Goal: Task Accomplishment & Management: Use online tool/utility

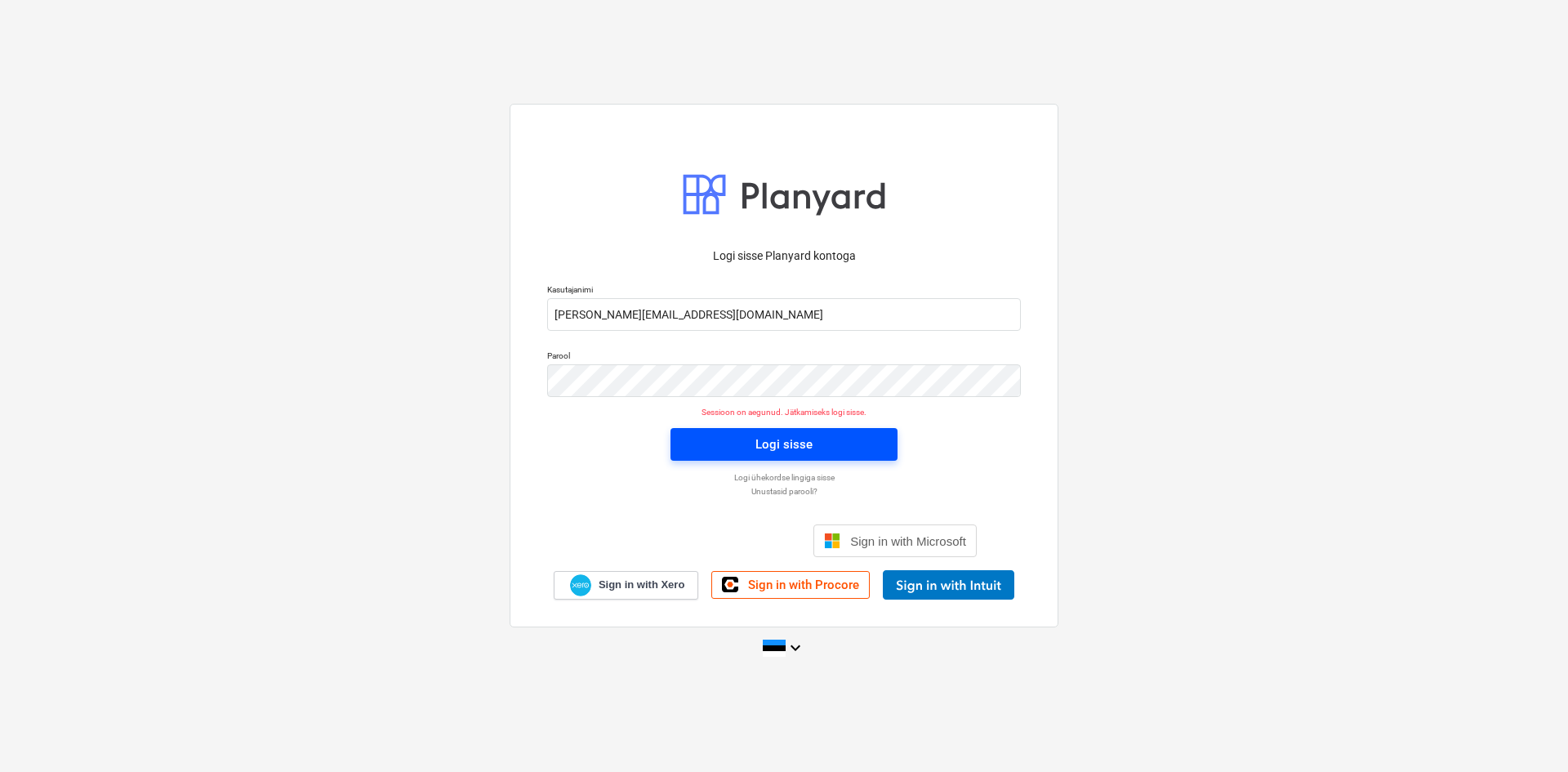
click at [778, 446] on div "Logi sisse" at bounding box center [784, 444] width 57 height 21
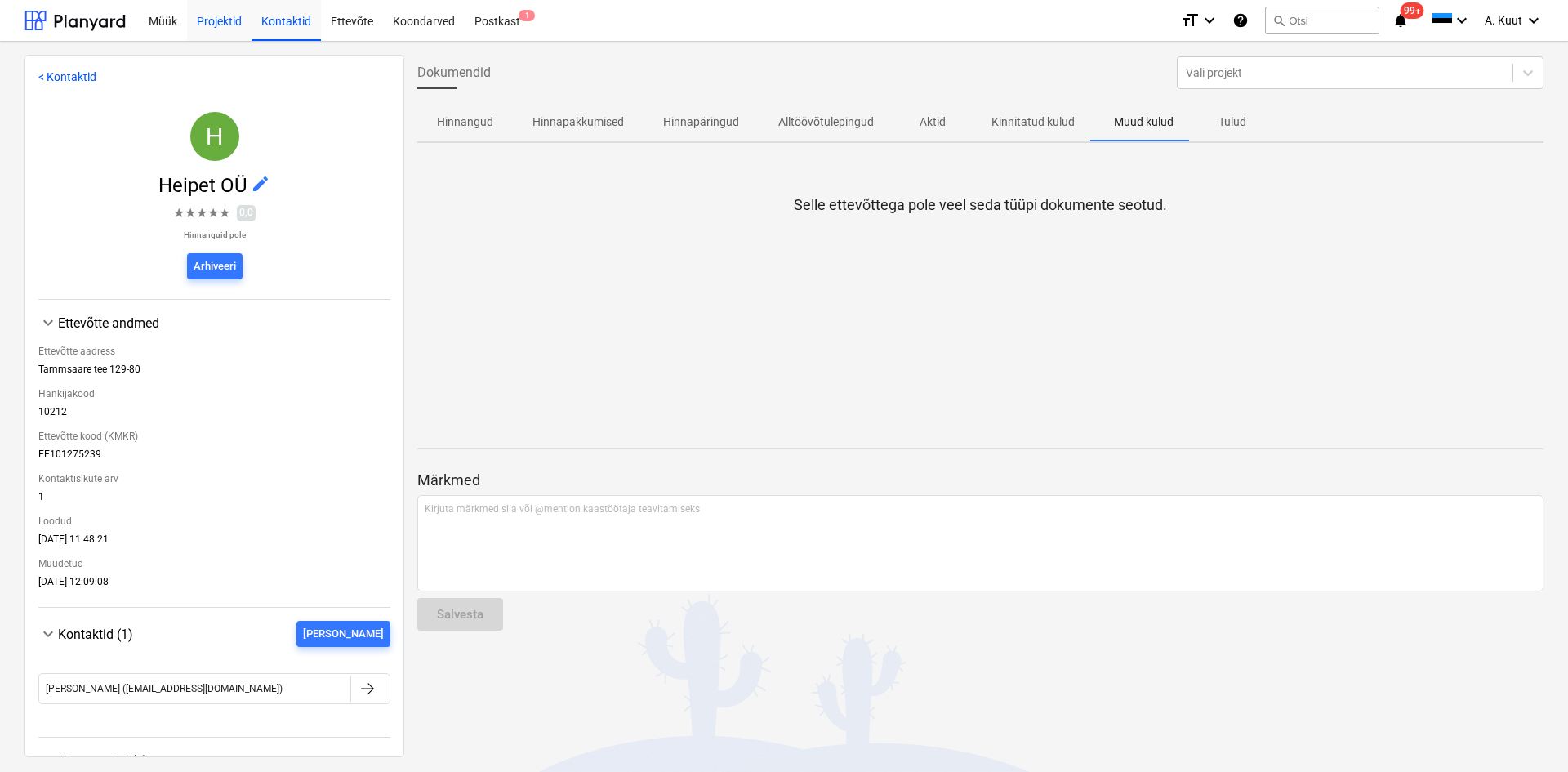
click at [211, 14] on div "Projektid" at bounding box center [220, 20] width 65 height 42
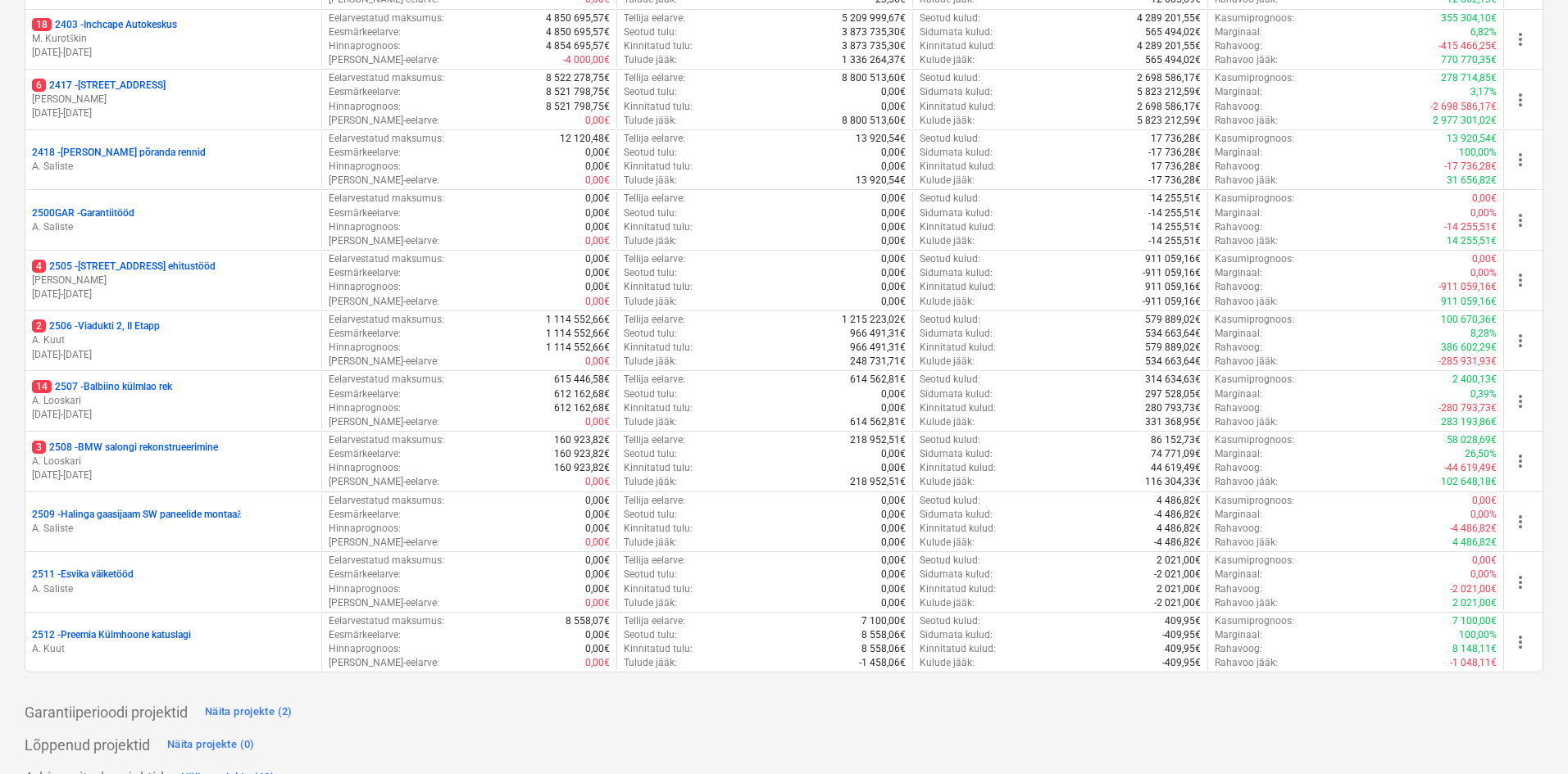
scroll to position [528, 0]
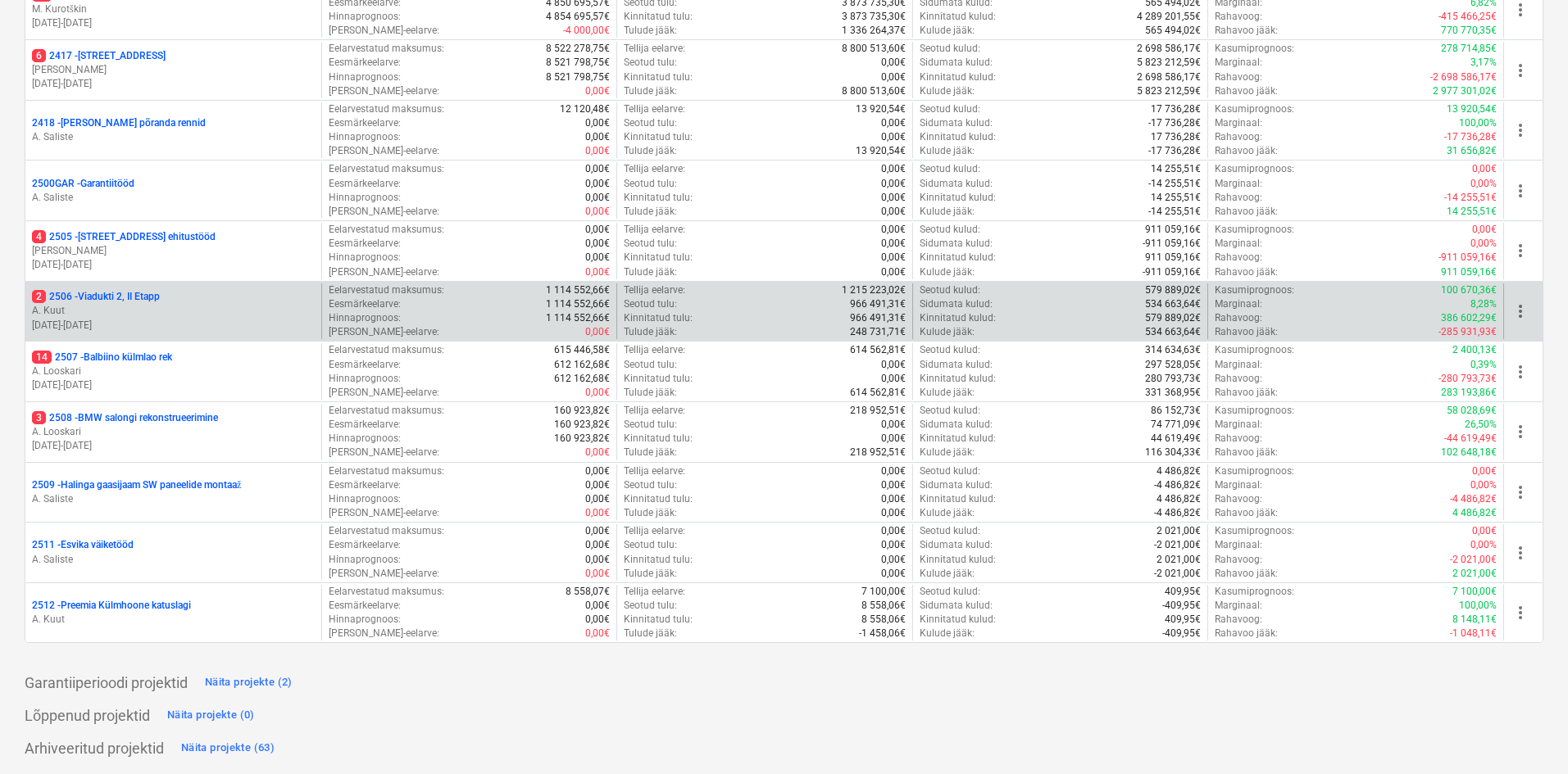
click at [139, 300] on p "2 2506 - Viadukti 2, II Etapp" at bounding box center [95, 297] width 127 height 14
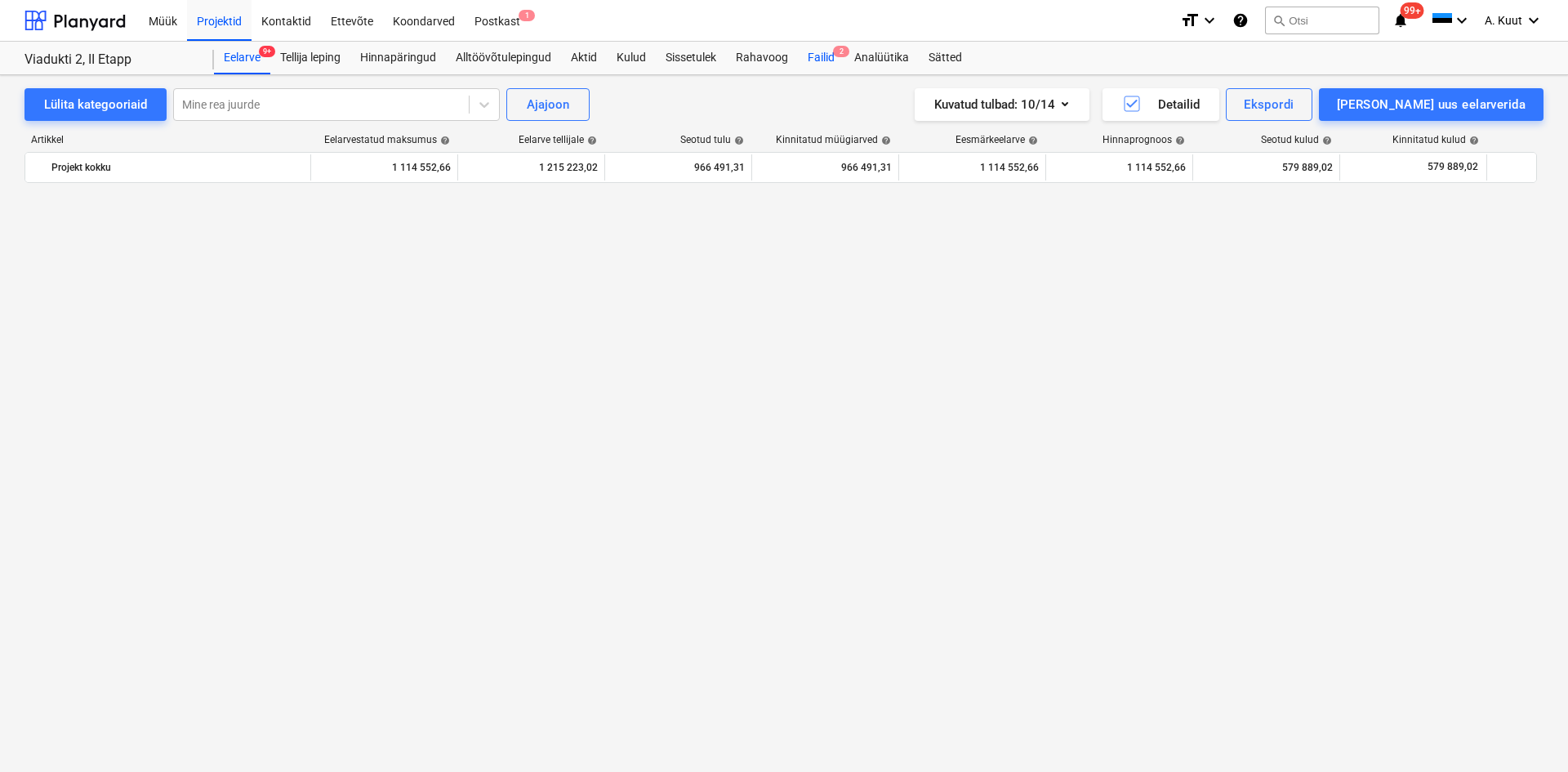
click at [819, 57] on div "Failid 2" at bounding box center [820, 58] width 47 height 32
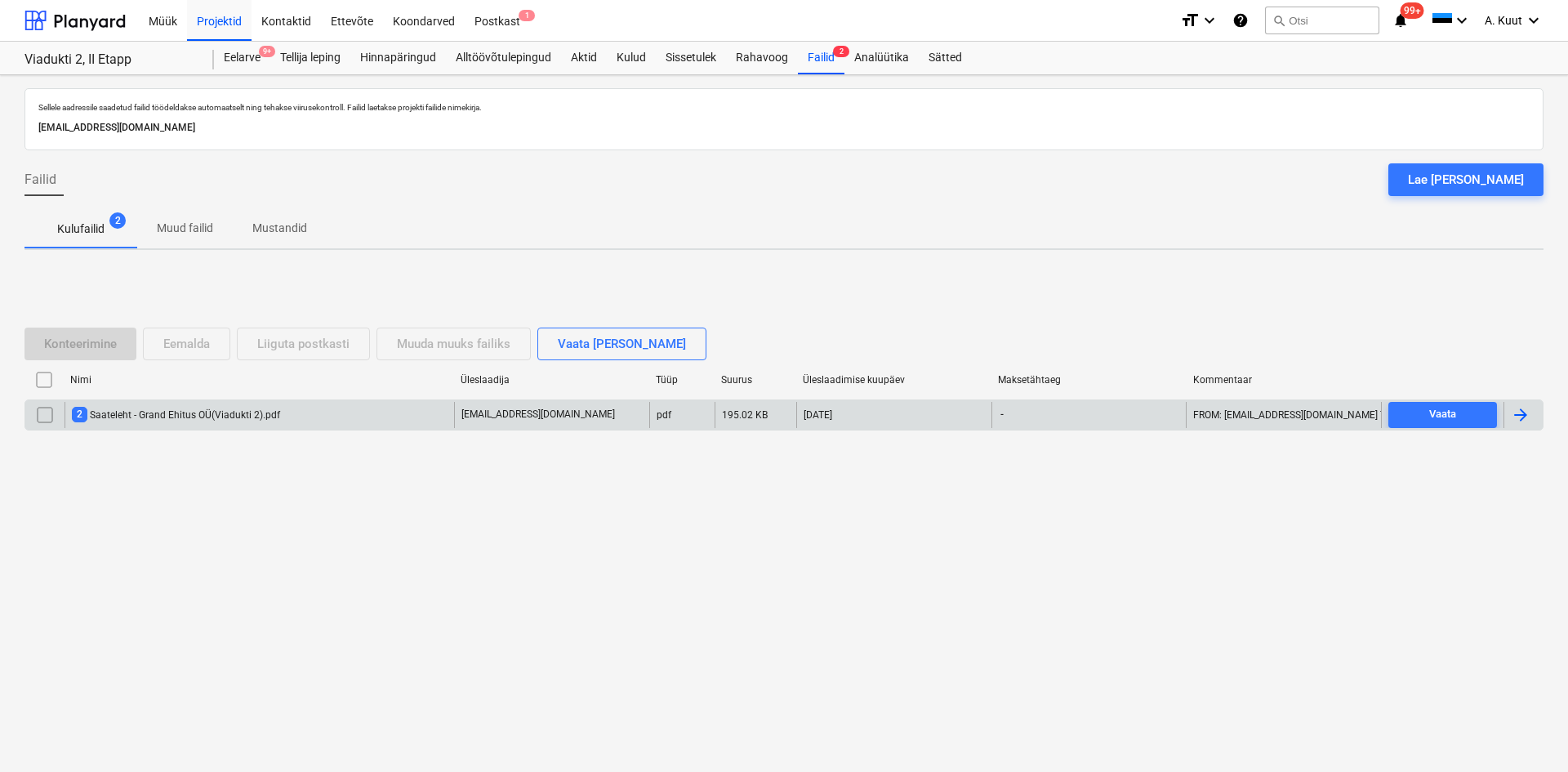
click at [172, 415] on div "2 Saateleht - Grand Ehitus OÜ(Viadukti 2).pdf" at bounding box center [176, 415] width 208 height 15
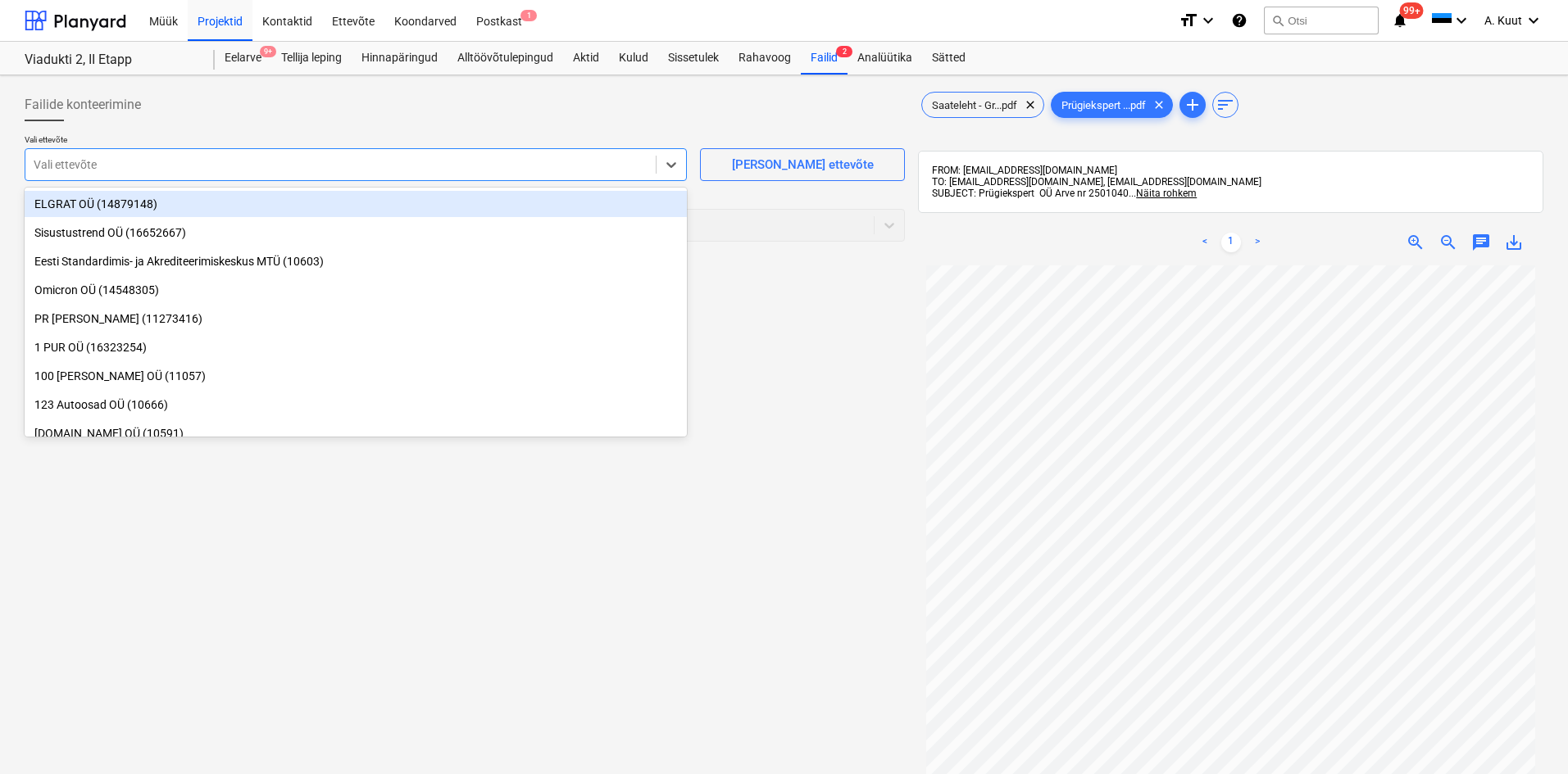
click at [122, 169] on div at bounding box center [340, 164] width 613 height 16
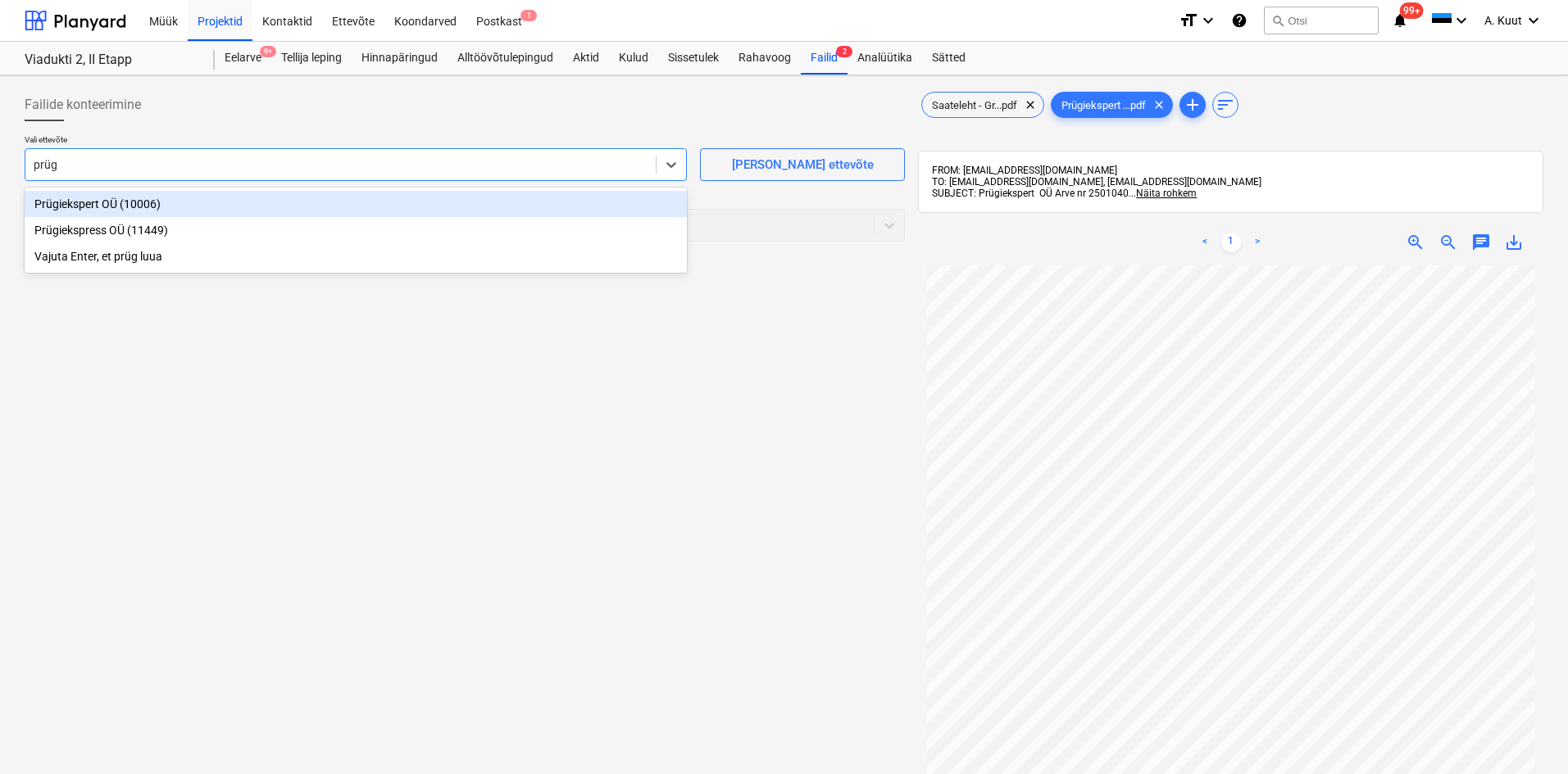
type input "prügi"
click at [81, 208] on div "Prügiekspert OÜ (10006)" at bounding box center [356, 203] width 662 height 26
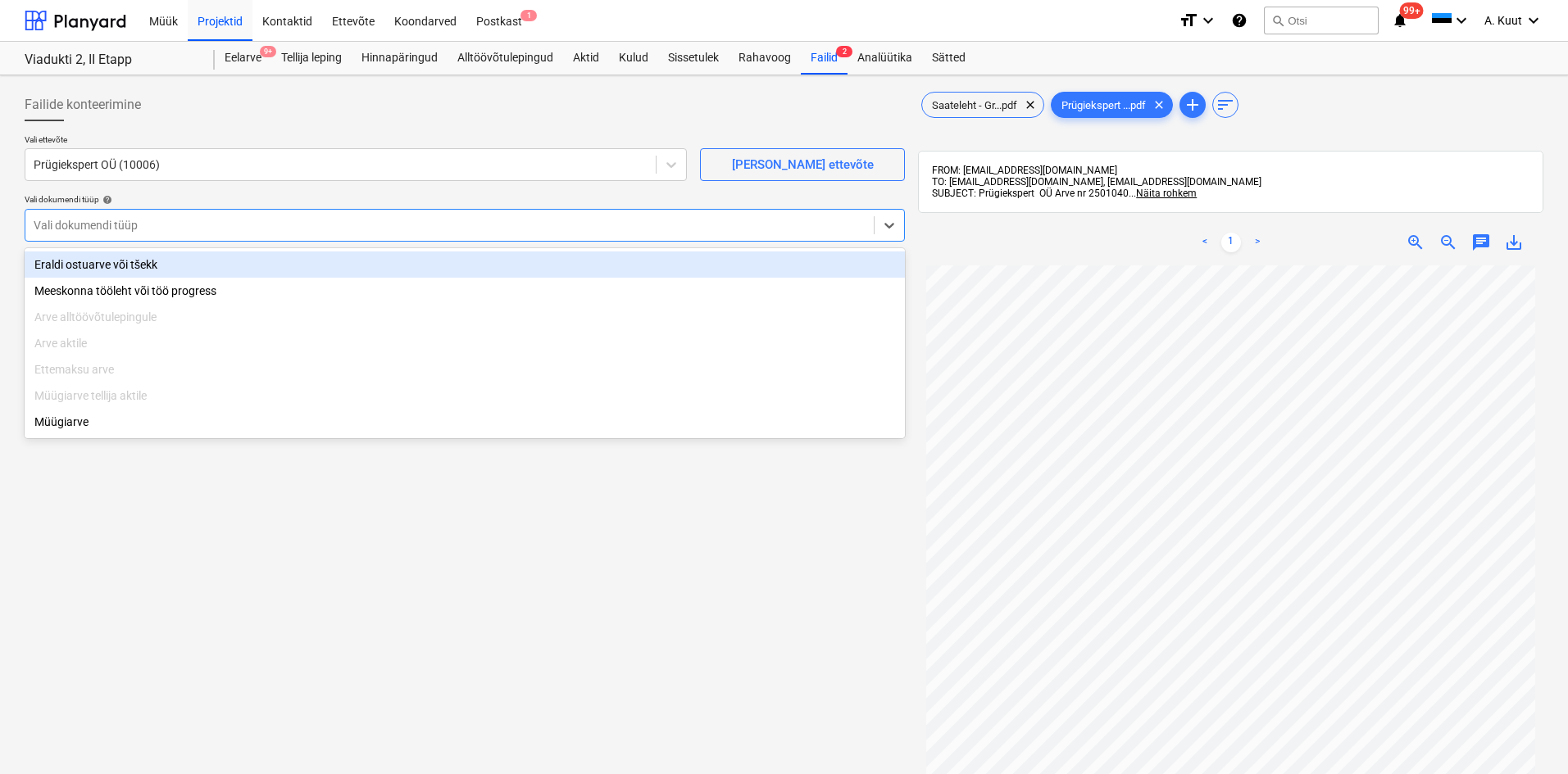
click at [81, 224] on div at bounding box center [450, 225] width 832 height 16
click at [82, 263] on div "Eraldi ostuarve või tšekk" at bounding box center [465, 264] width 880 height 26
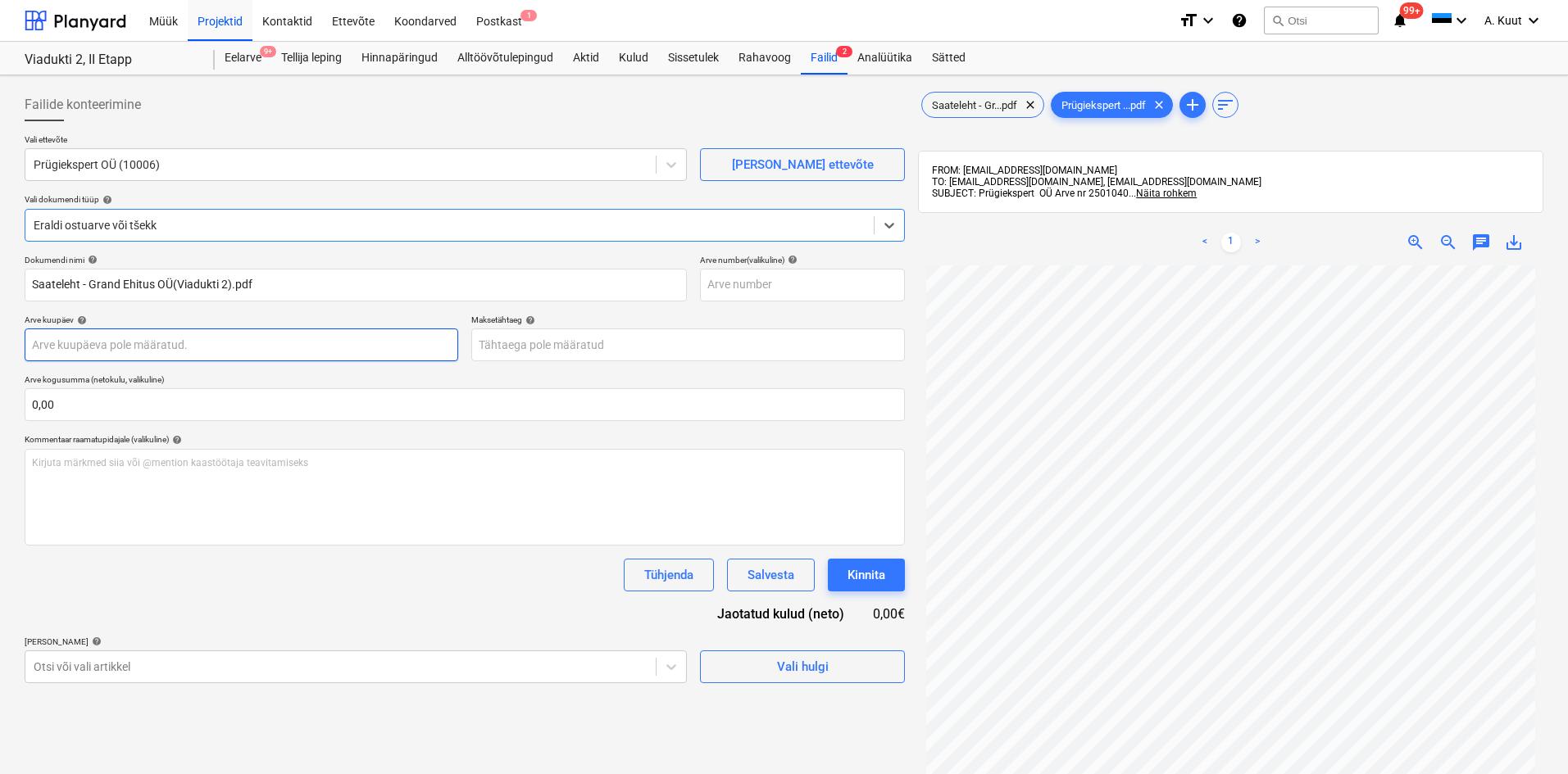
click at [87, 343] on body "Müük Projektid Kontaktid Ettevõte Koondarved Postkast 1 format_size keyboard_ar…" at bounding box center [784, 387] width 1568 height 774
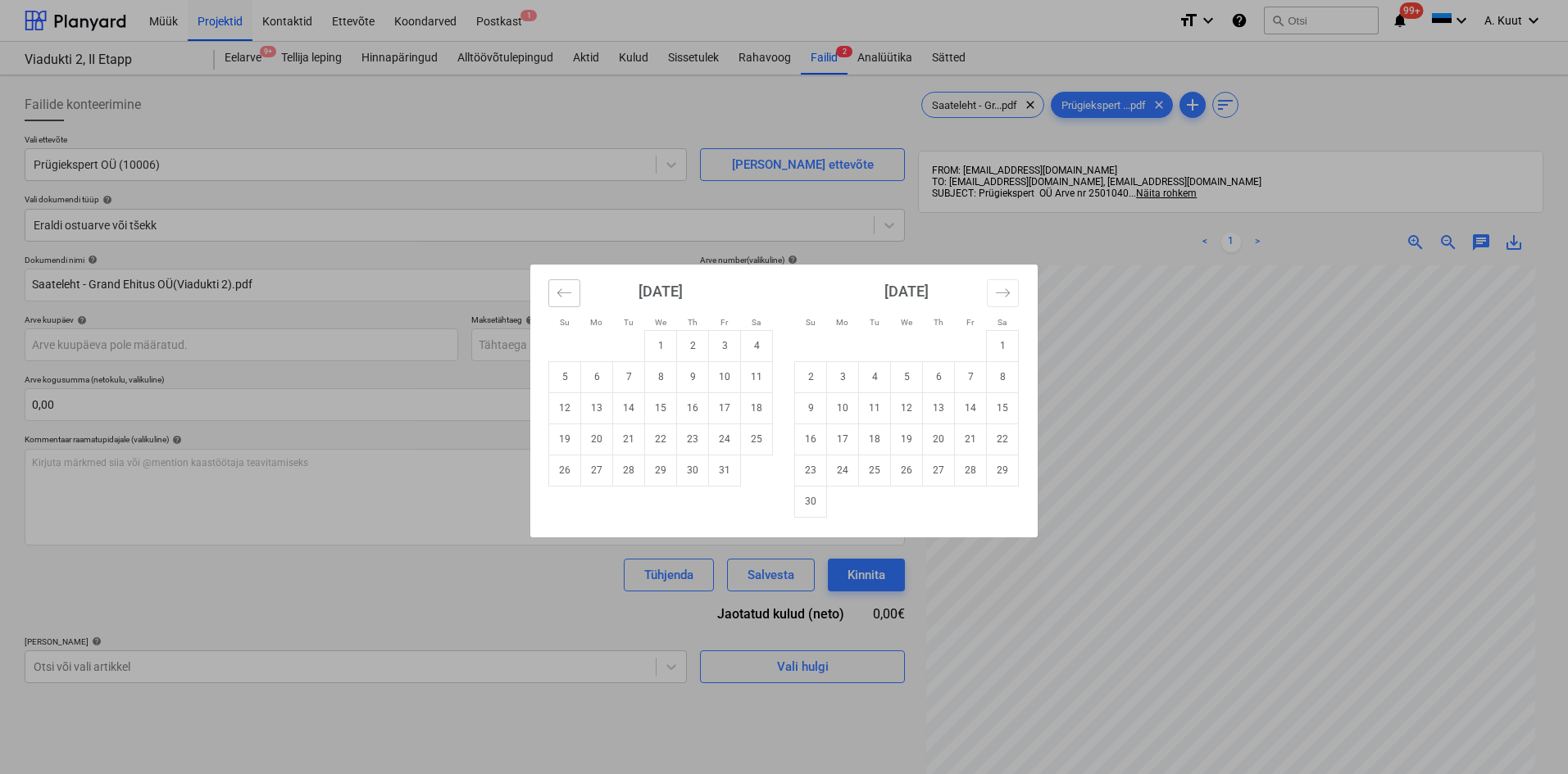
click at [574, 297] on button "Move backward to switch to the previous month." at bounding box center [564, 293] width 32 height 28
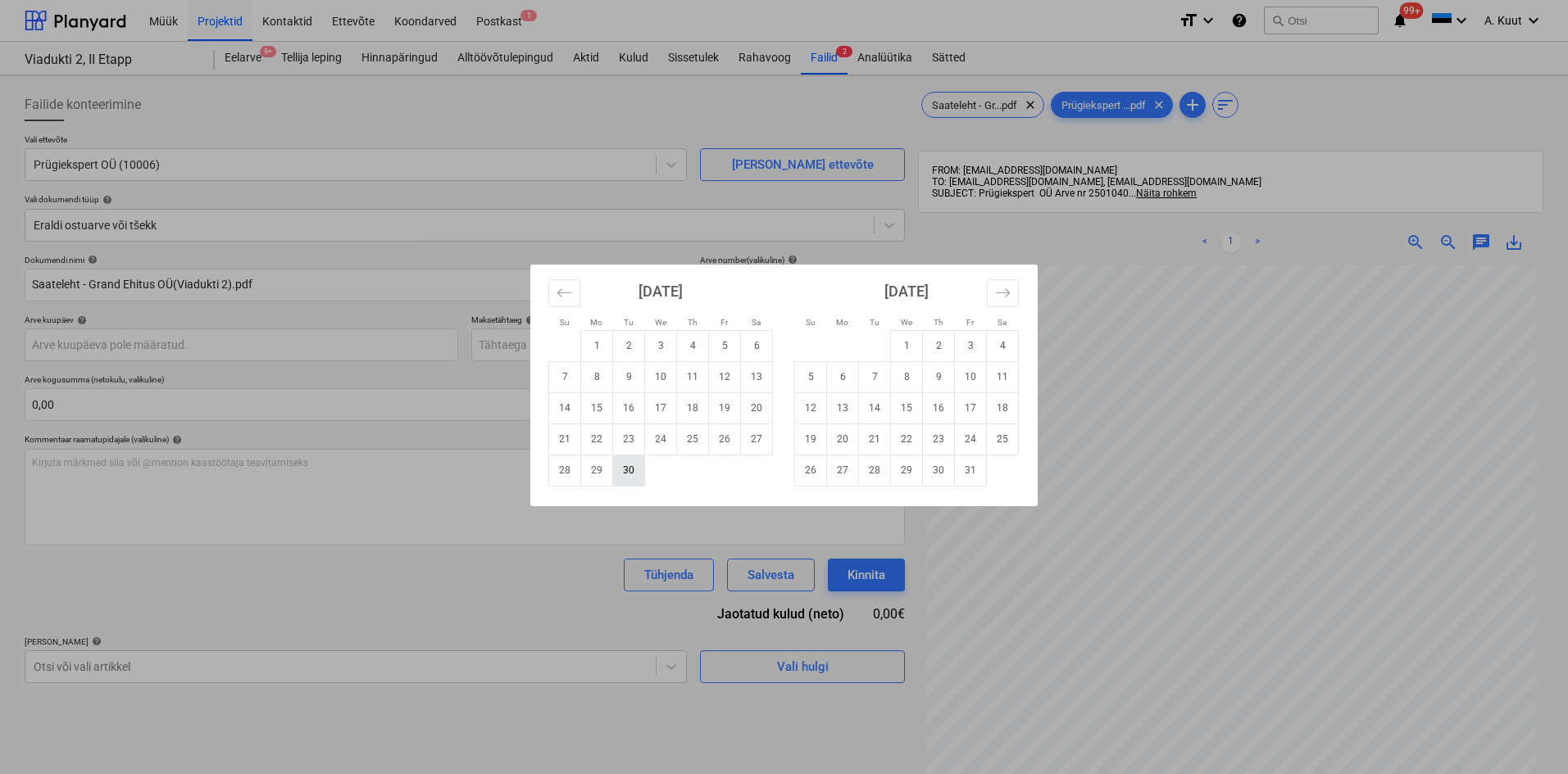
click at [628, 478] on td "30" at bounding box center [629, 470] width 32 height 31
type input "[DATE]"
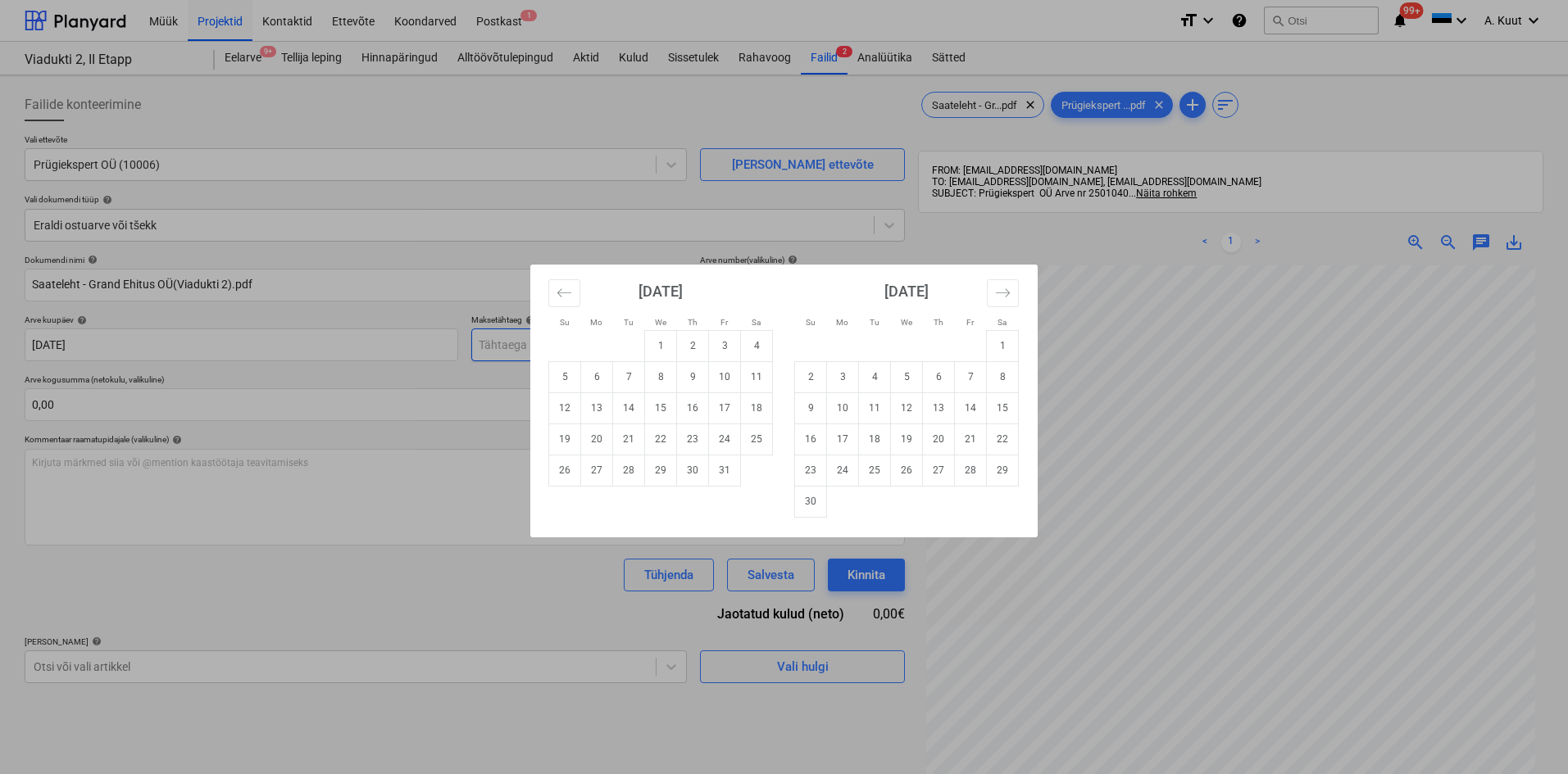
click at [509, 341] on body "Müük Projektid Kontaktid Ettevõte Koondarved Postkast 1 format_size keyboard_ar…" at bounding box center [784, 387] width 1568 height 774
click at [635, 409] on td "14" at bounding box center [629, 408] width 32 height 31
type input "[DATE]"
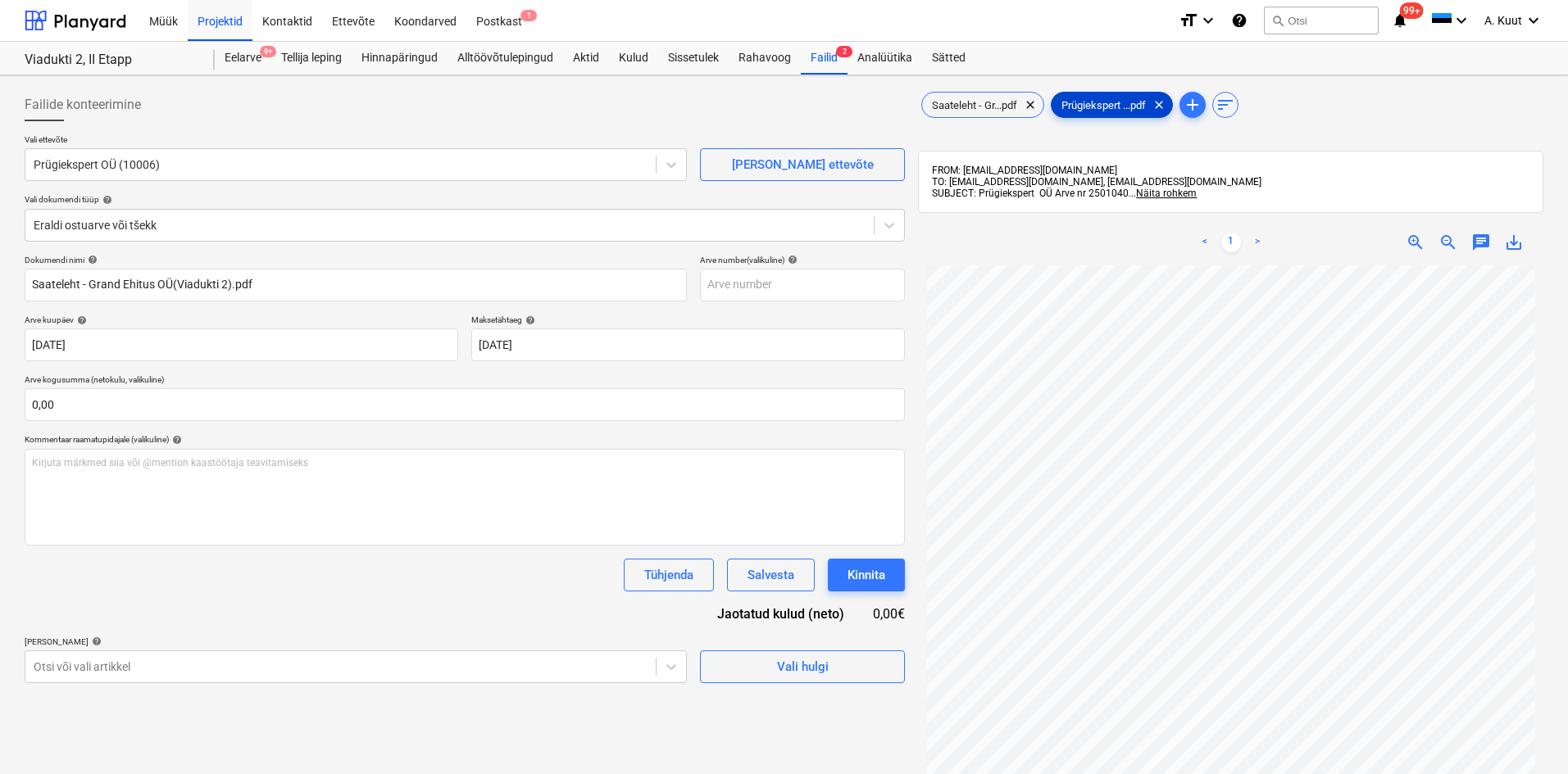
click at [1116, 102] on span "Prügiekspert ...pdf" at bounding box center [1103, 104] width 104 height 12
click at [993, 110] on span "Saateleht - Gr...pdf" at bounding box center [974, 104] width 104 height 12
click at [1134, 105] on span "Prügiekspert ...pdf" at bounding box center [1103, 104] width 104 height 12
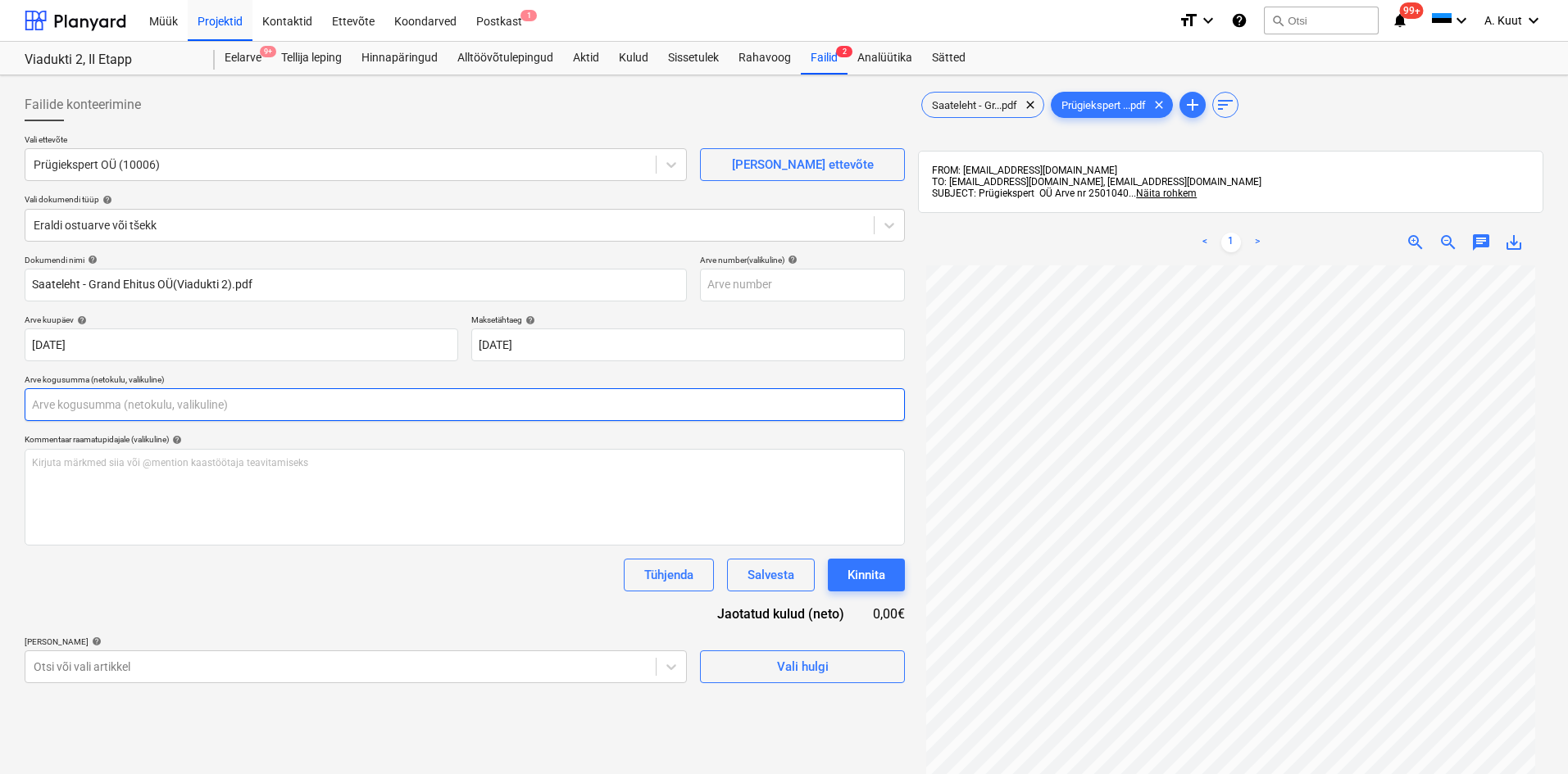
click at [54, 400] on input "text" at bounding box center [465, 404] width 880 height 33
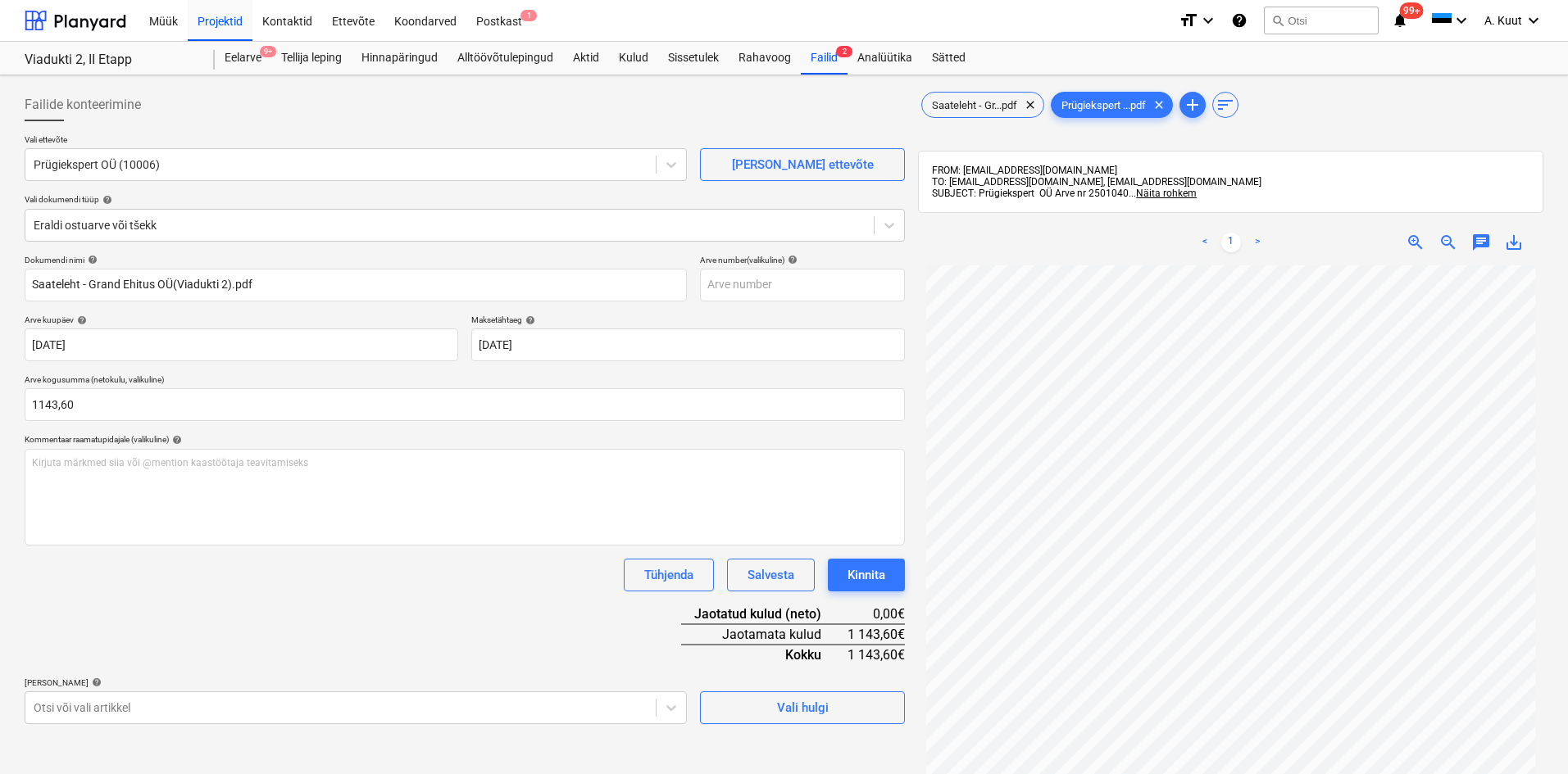
type input "1 143,60"
click at [190, 592] on div "Dokumendi nimi help Saateleht - Grand Ehitus OÜ(Viadukti 2).pdf Arve number (va…" at bounding box center [465, 489] width 880 height 469
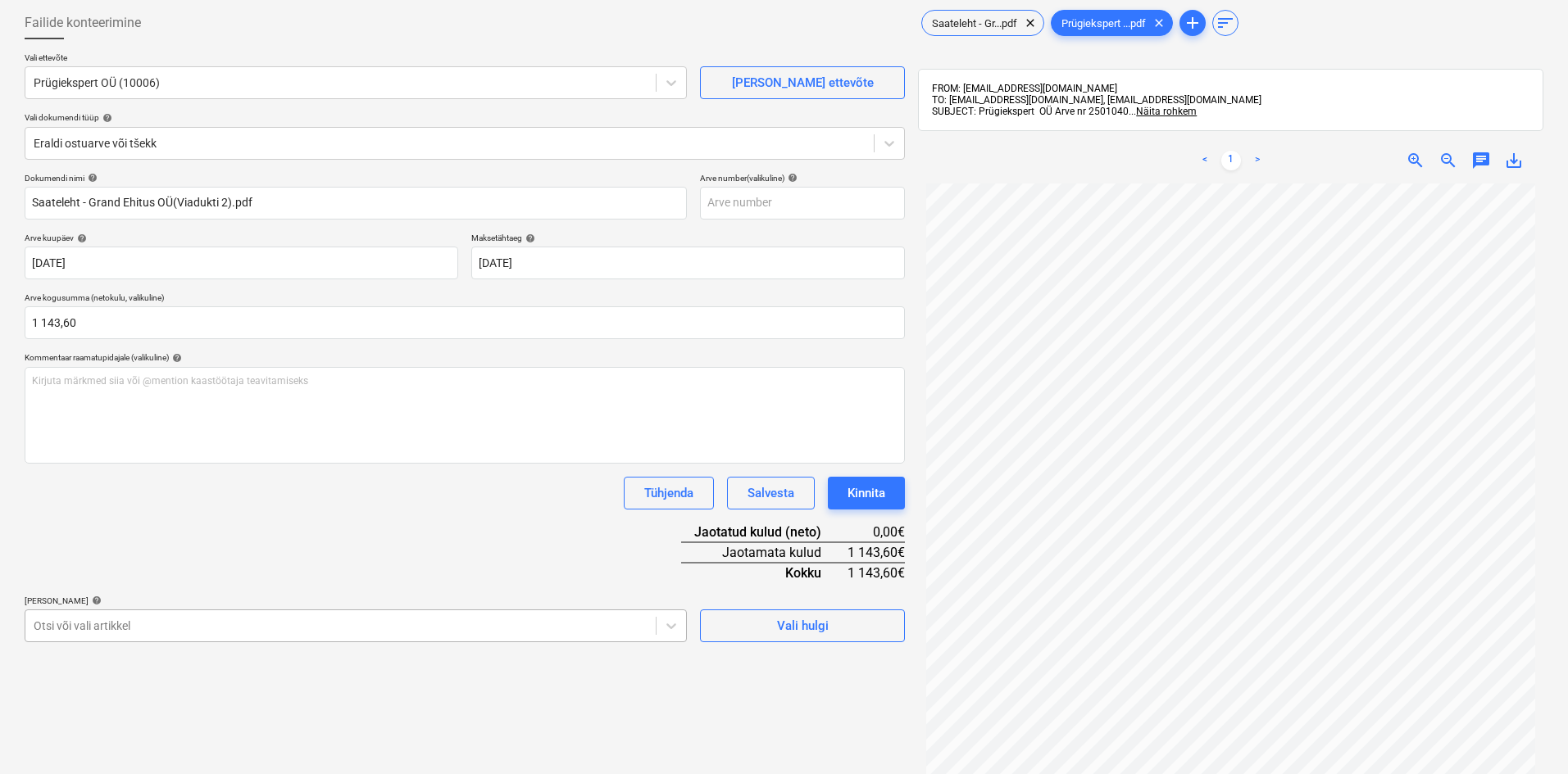
scroll to position [212, 0]
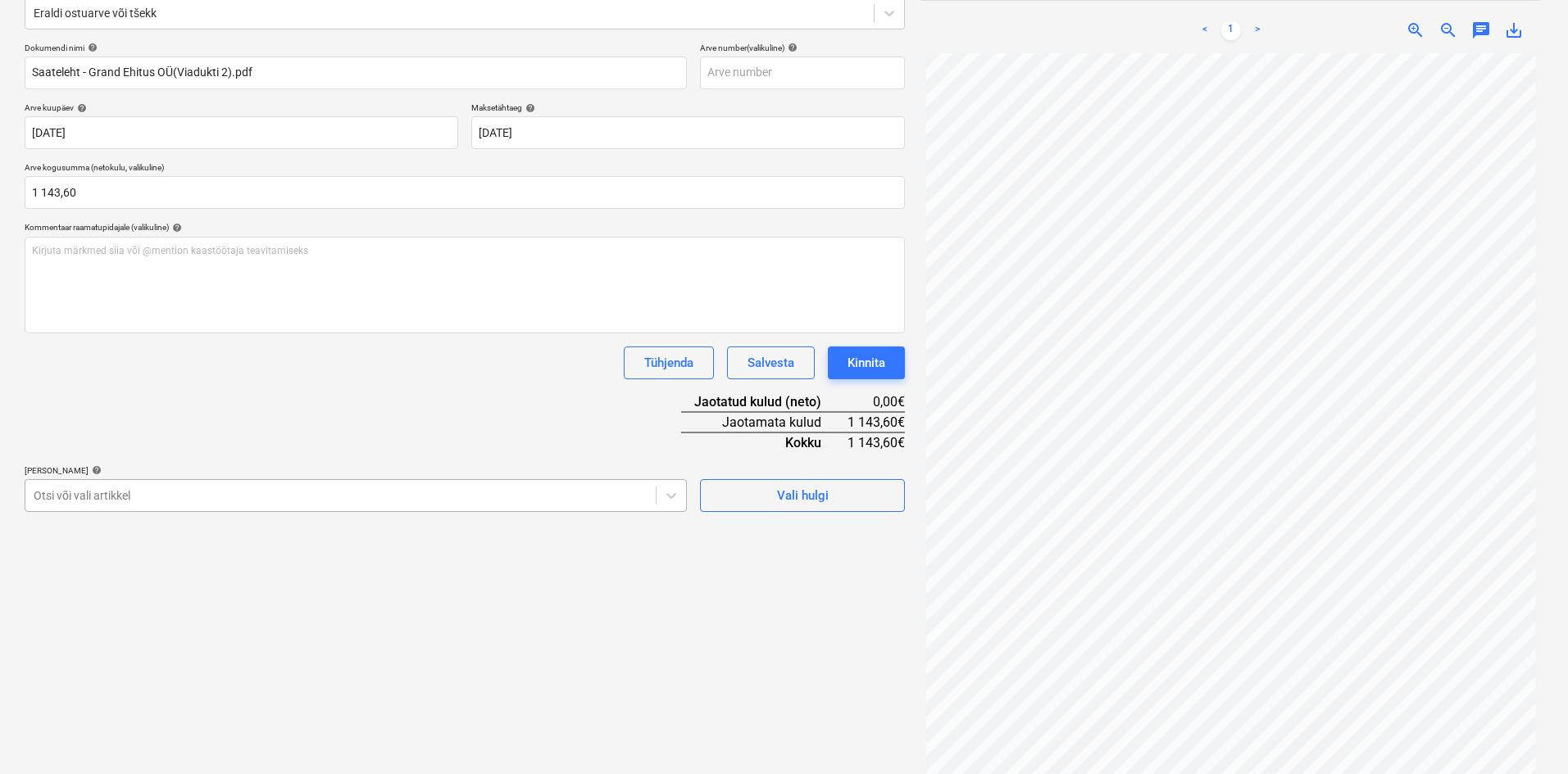
click at [295, 562] on body "Müük Projektid Kontaktid Ettevõte Koondarved Postkast 1 format_size keyboard_ar…" at bounding box center [784, 175] width 1568 height 774
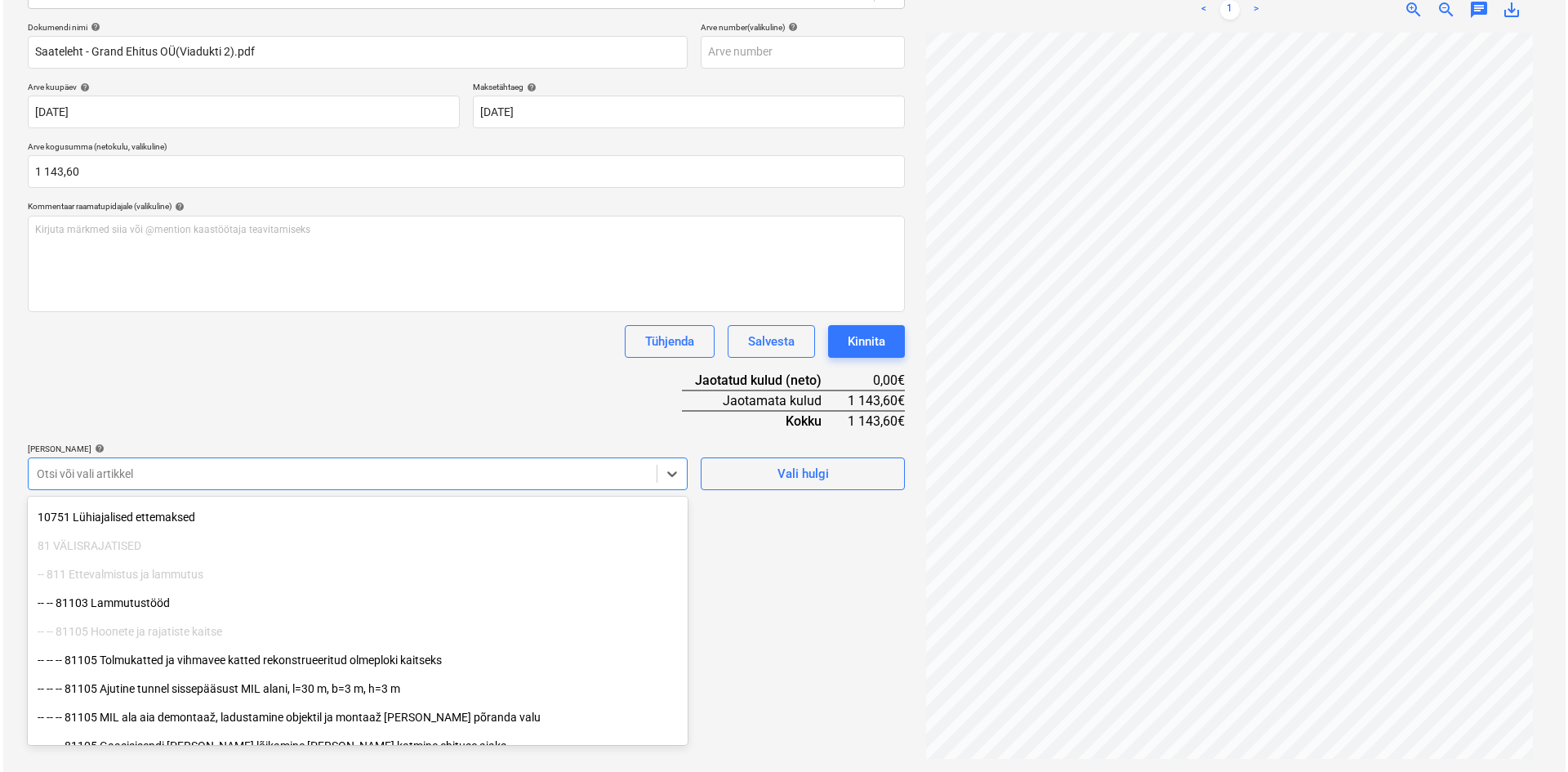
scroll to position [163, 0]
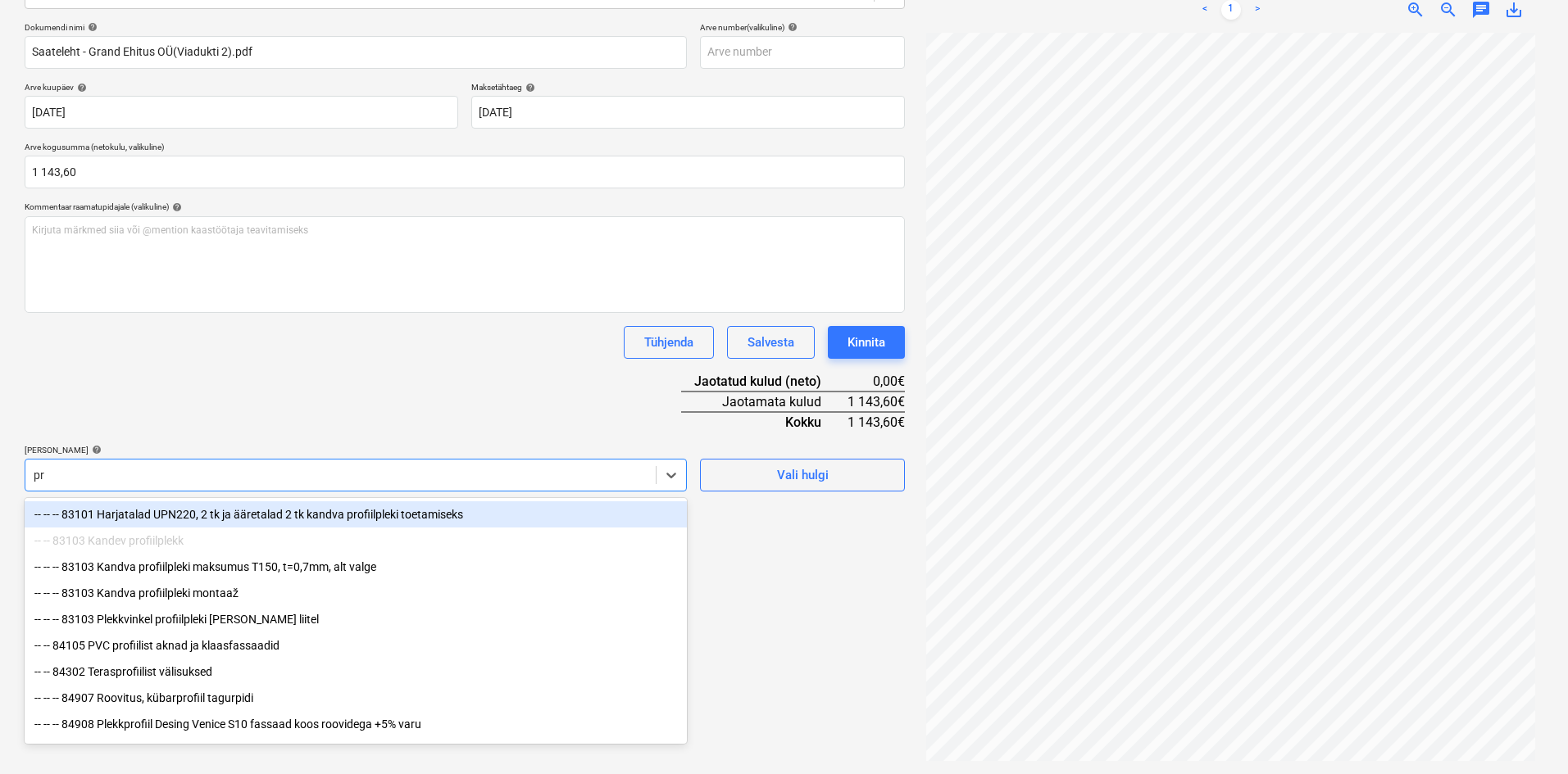
type input "p"
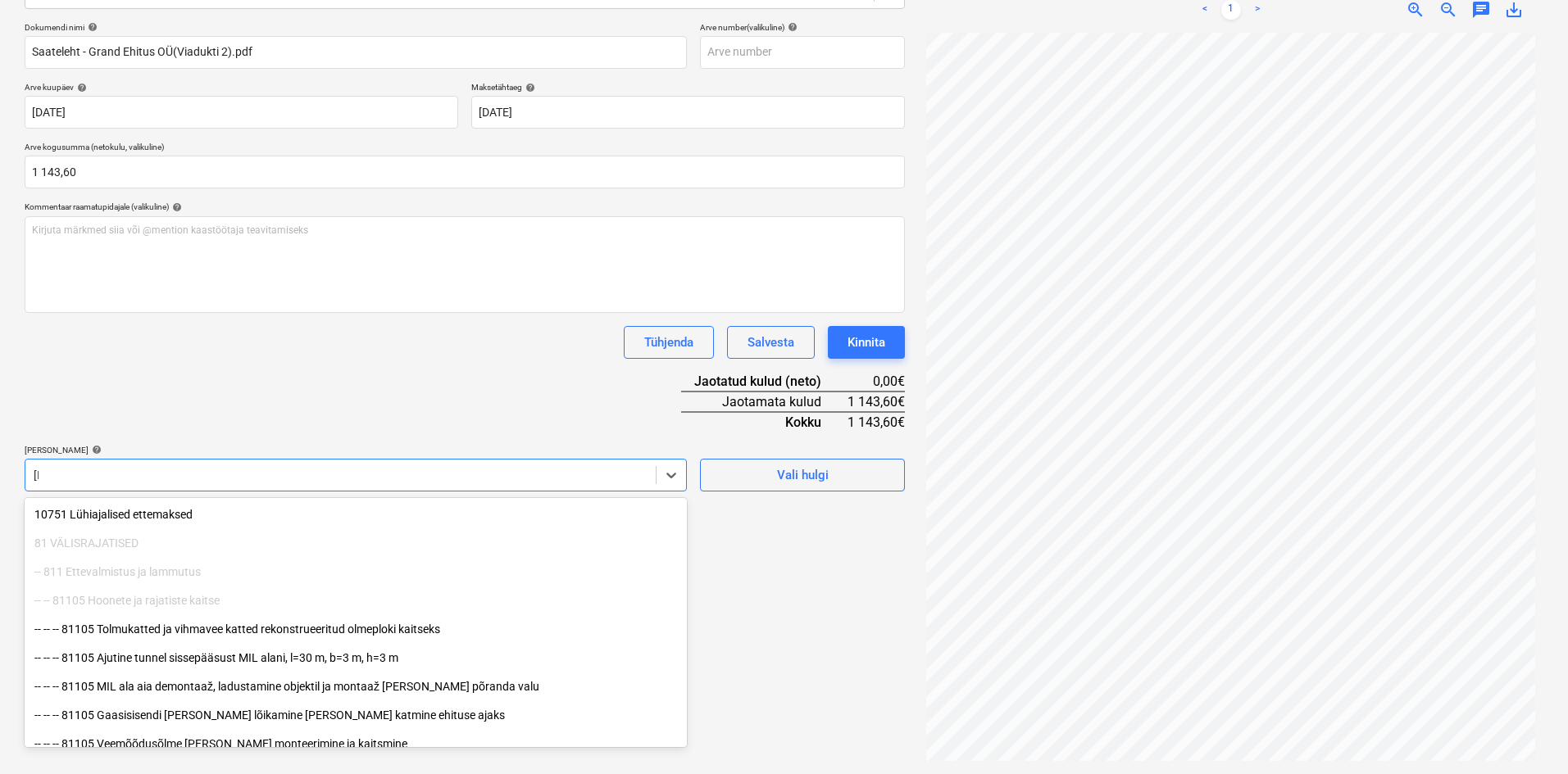
type input "jää"
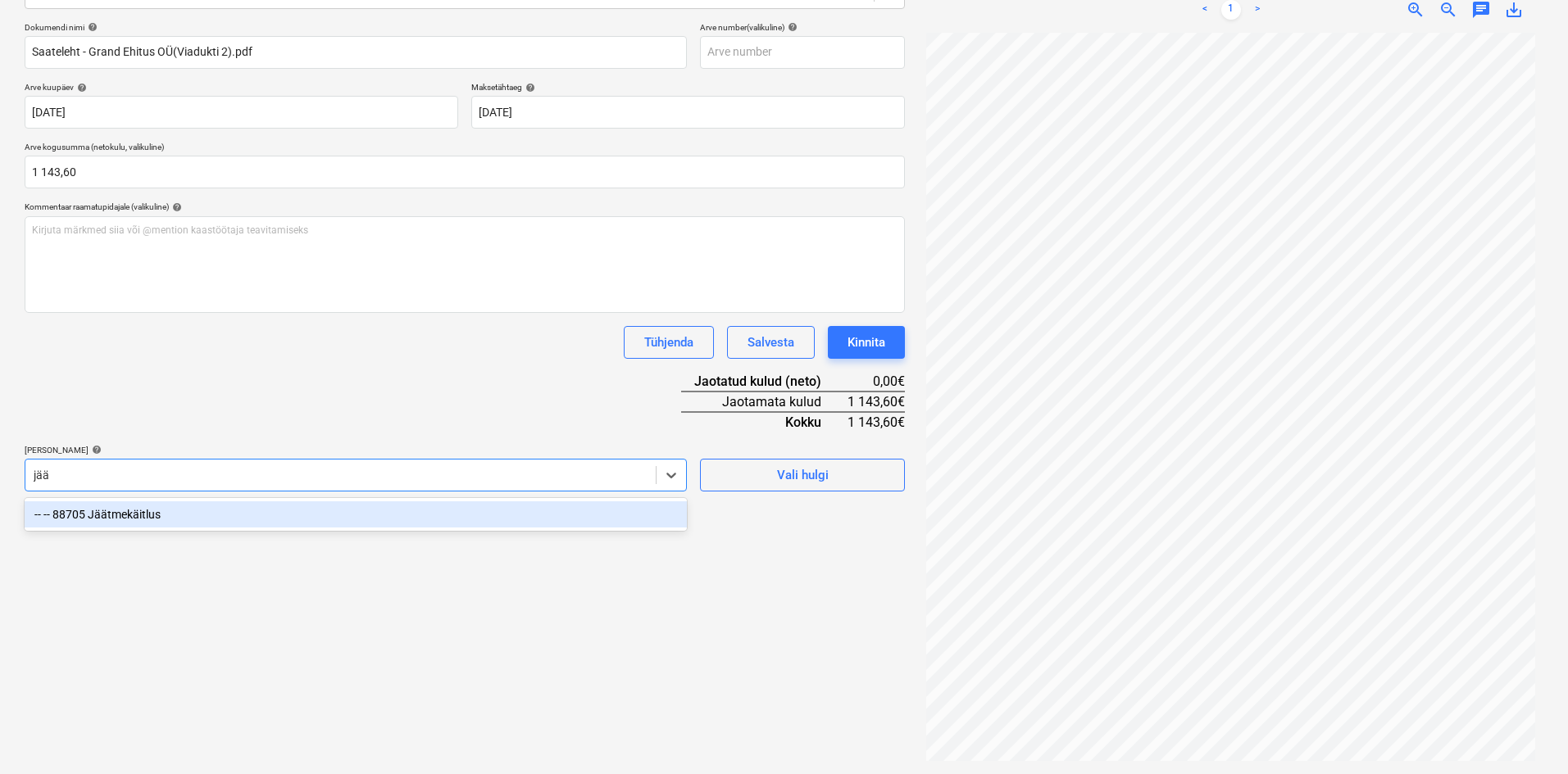
click at [139, 512] on div "-- -- 88705 Jäätmekäitlus" at bounding box center [356, 513] width 662 height 26
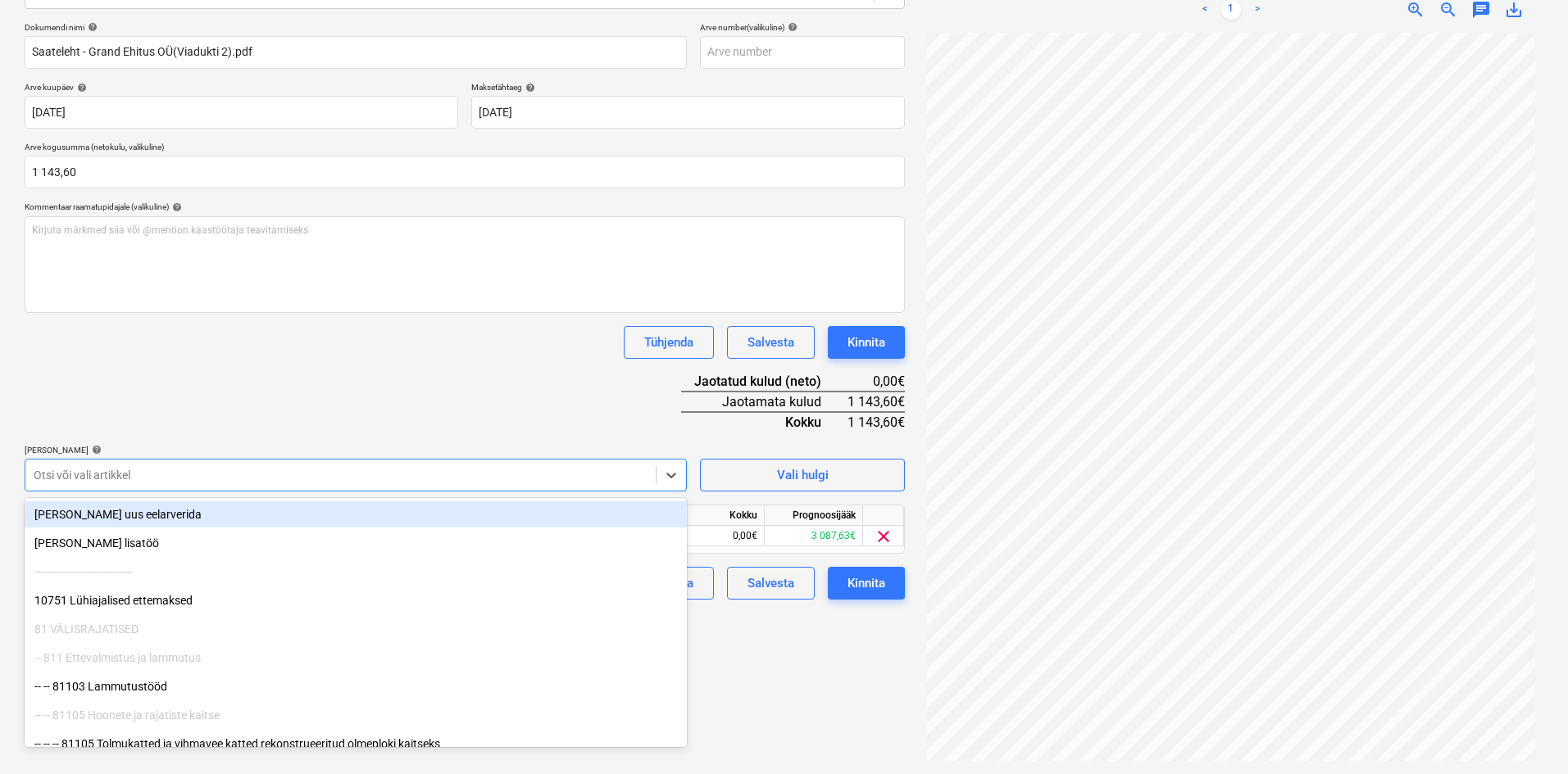
click at [311, 402] on div "Dokumendi nimi help Saateleht - Grand Ehitus OÜ(Viadukti 2).pdf Arve number (va…" at bounding box center [465, 310] width 880 height 578
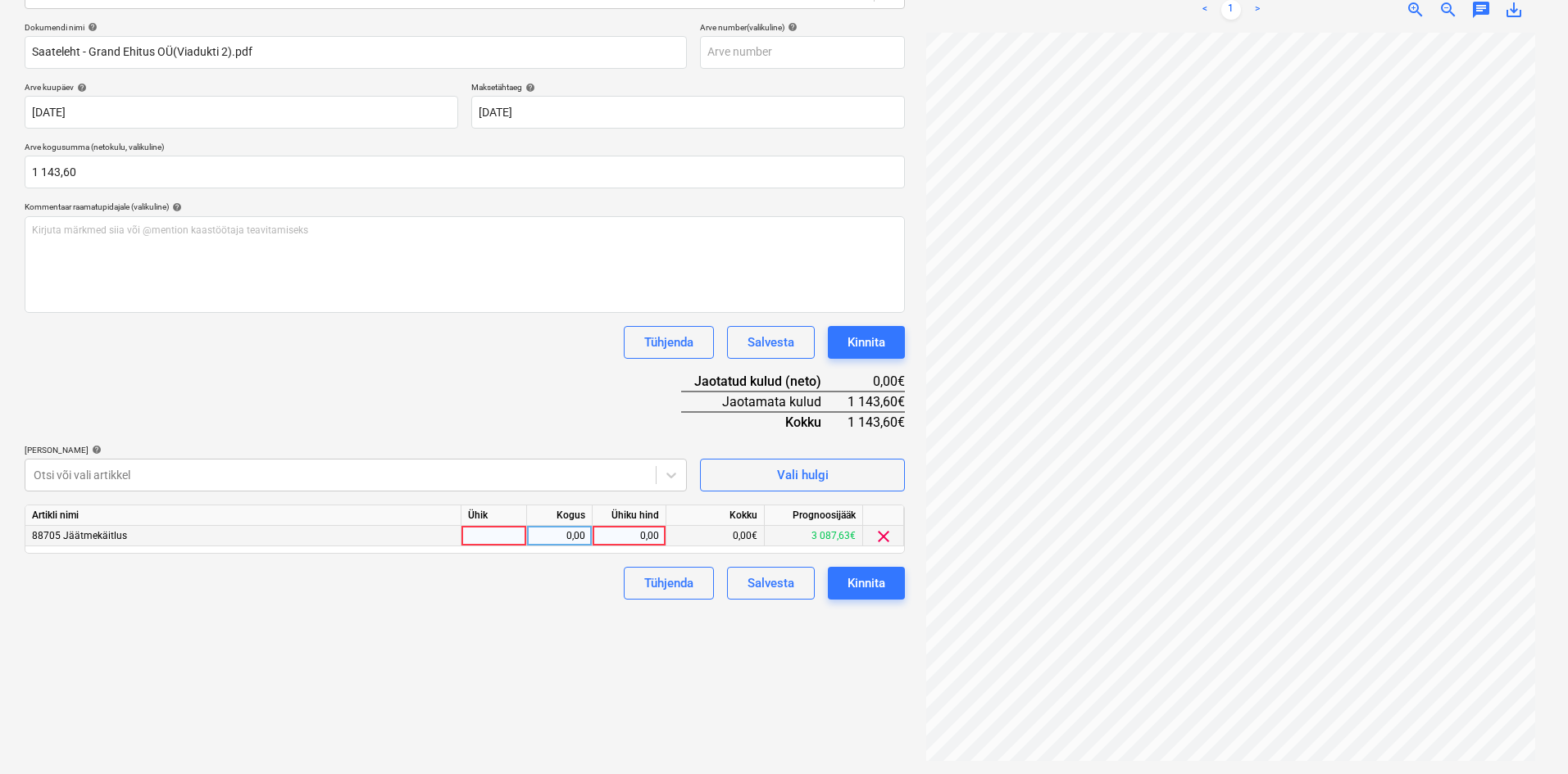
click at [658, 535] on div "0,00" at bounding box center [629, 535] width 59 height 20
type input "1143,60"
click at [525, 696] on div "Failide konteerimine Vali ettevõte Prügiekspert OÜ (10006) [PERSON_NAME] uus et…" at bounding box center [465, 308] width 893 height 919
click at [887, 583] on button "Kinnita" at bounding box center [866, 583] width 77 height 33
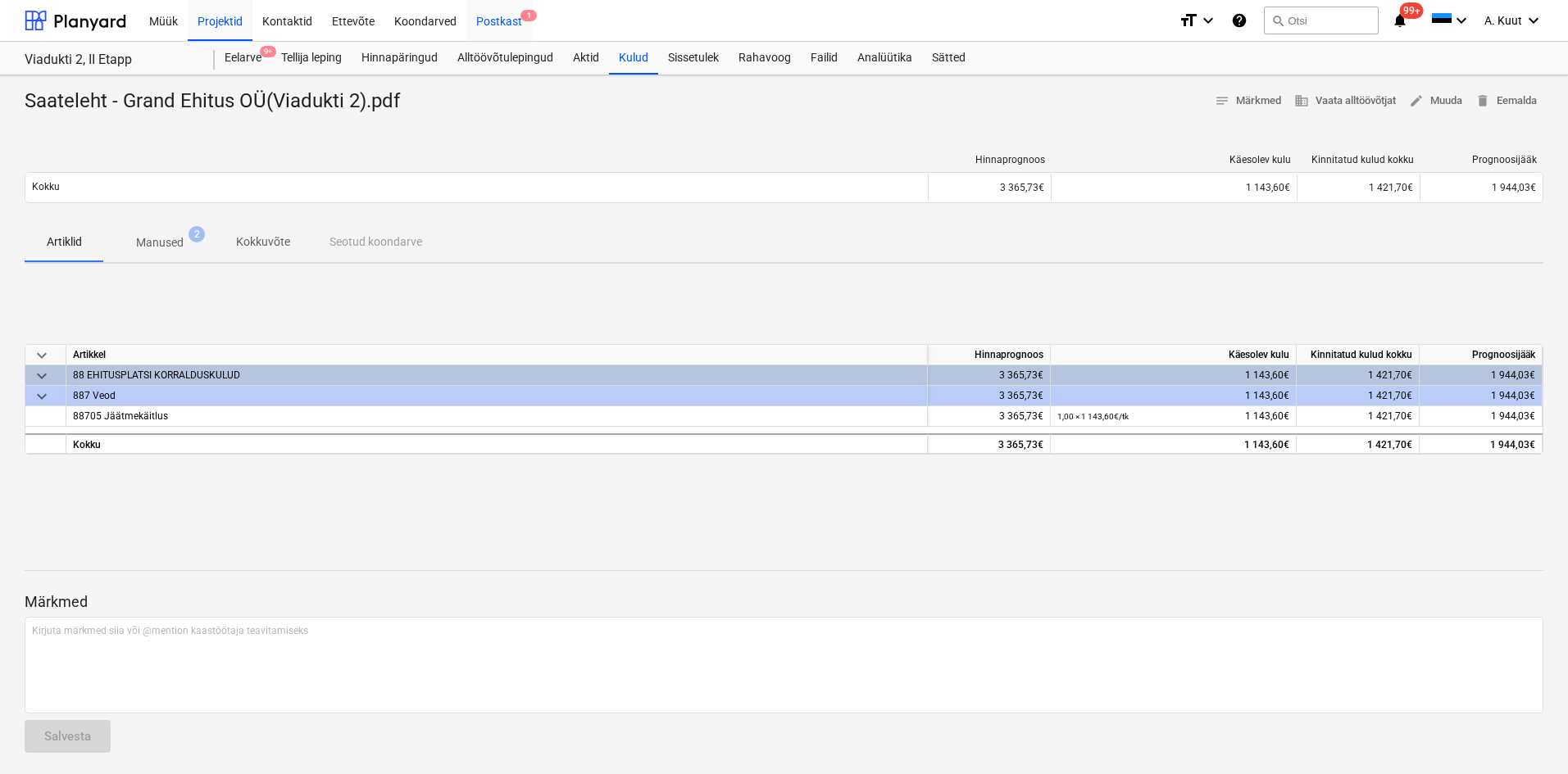
click at [490, 23] on div "Postkast 1" at bounding box center [499, 20] width 65 height 42
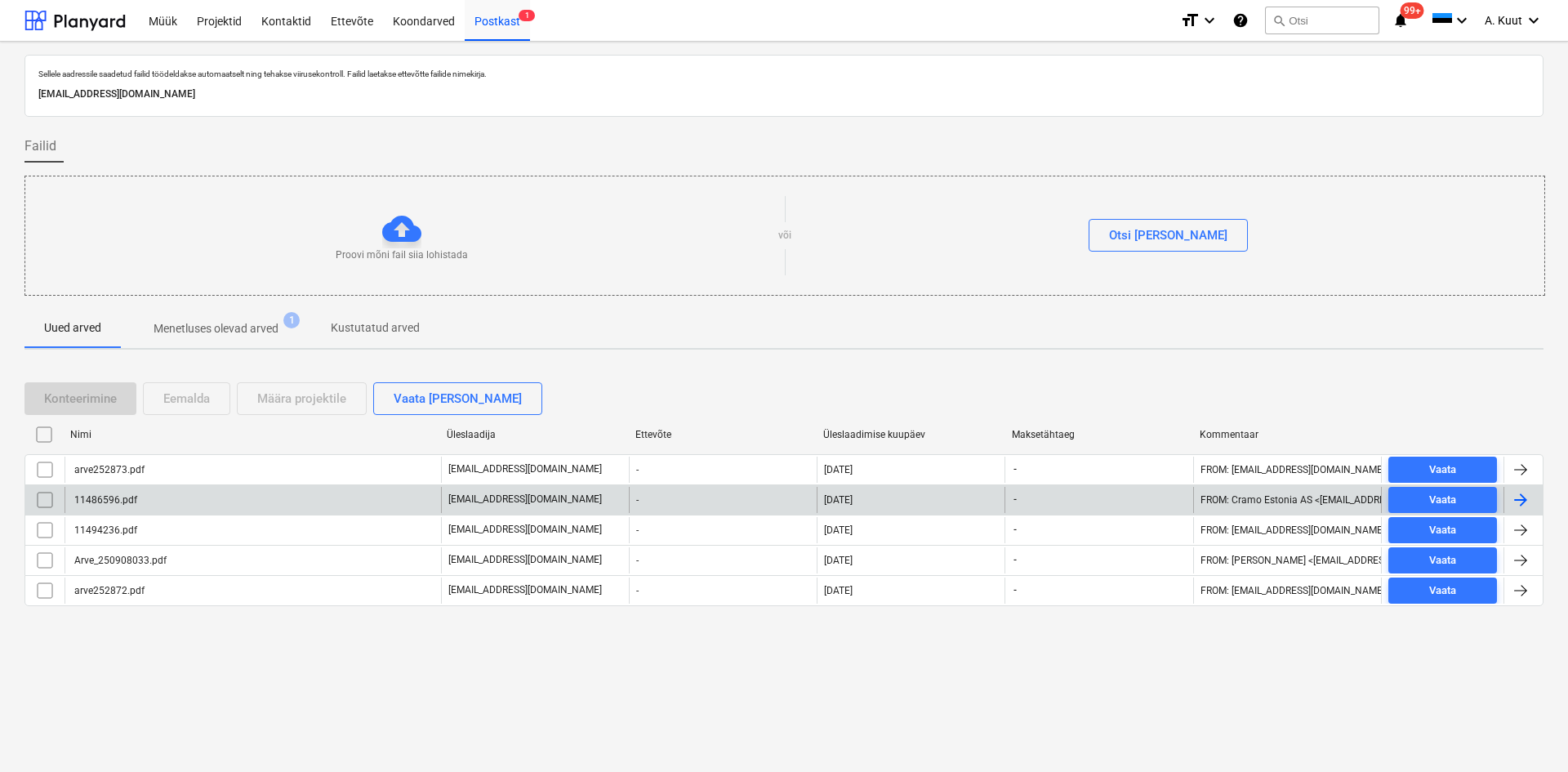
click at [104, 499] on div "11486596.pdf" at bounding box center [104, 500] width 65 height 11
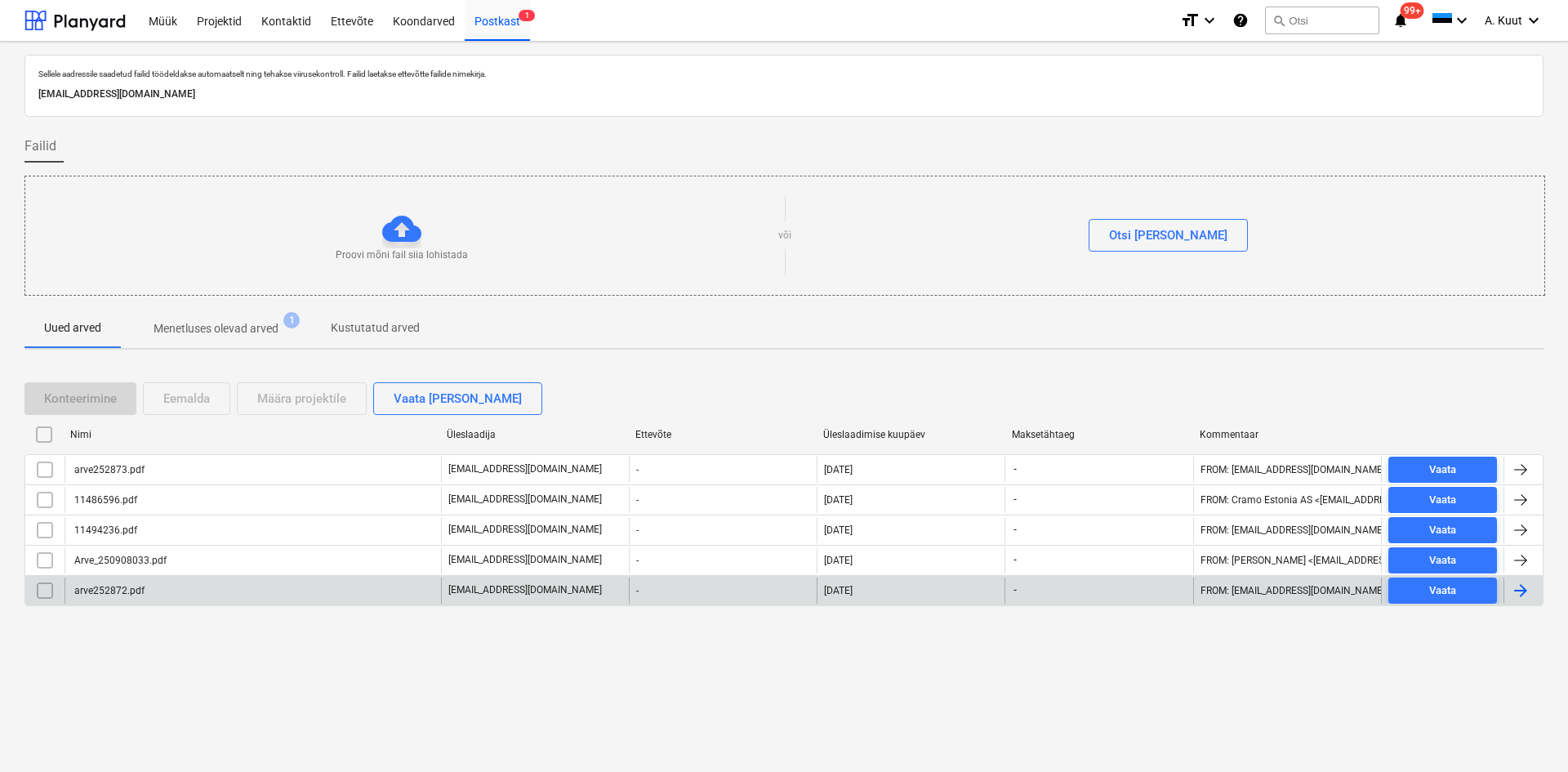
click at [90, 591] on div "arve252872.pdf" at bounding box center [108, 590] width 73 height 11
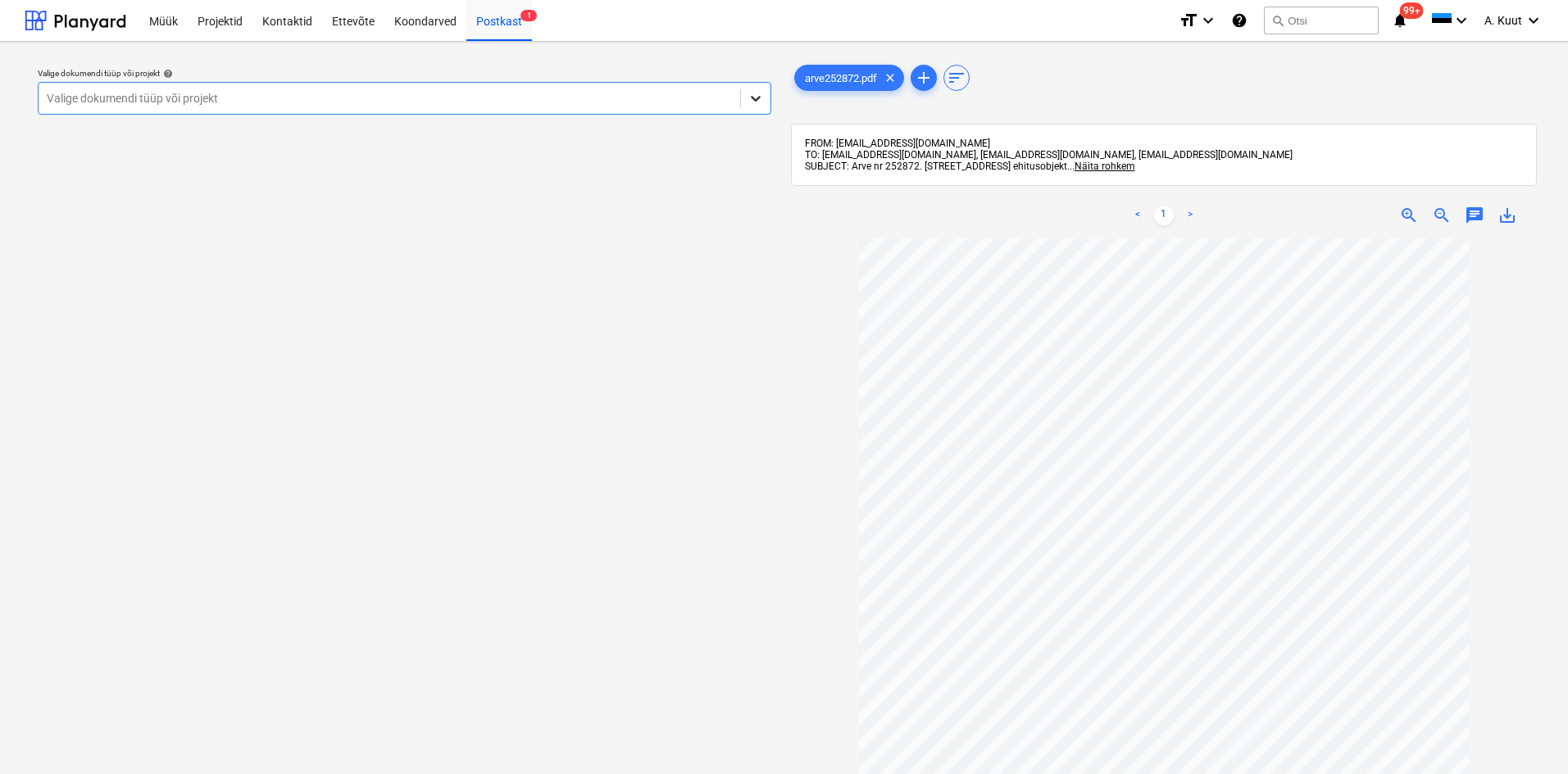
click at [762, 98] on icon at bounding box center [755, 98] width 16 height 16
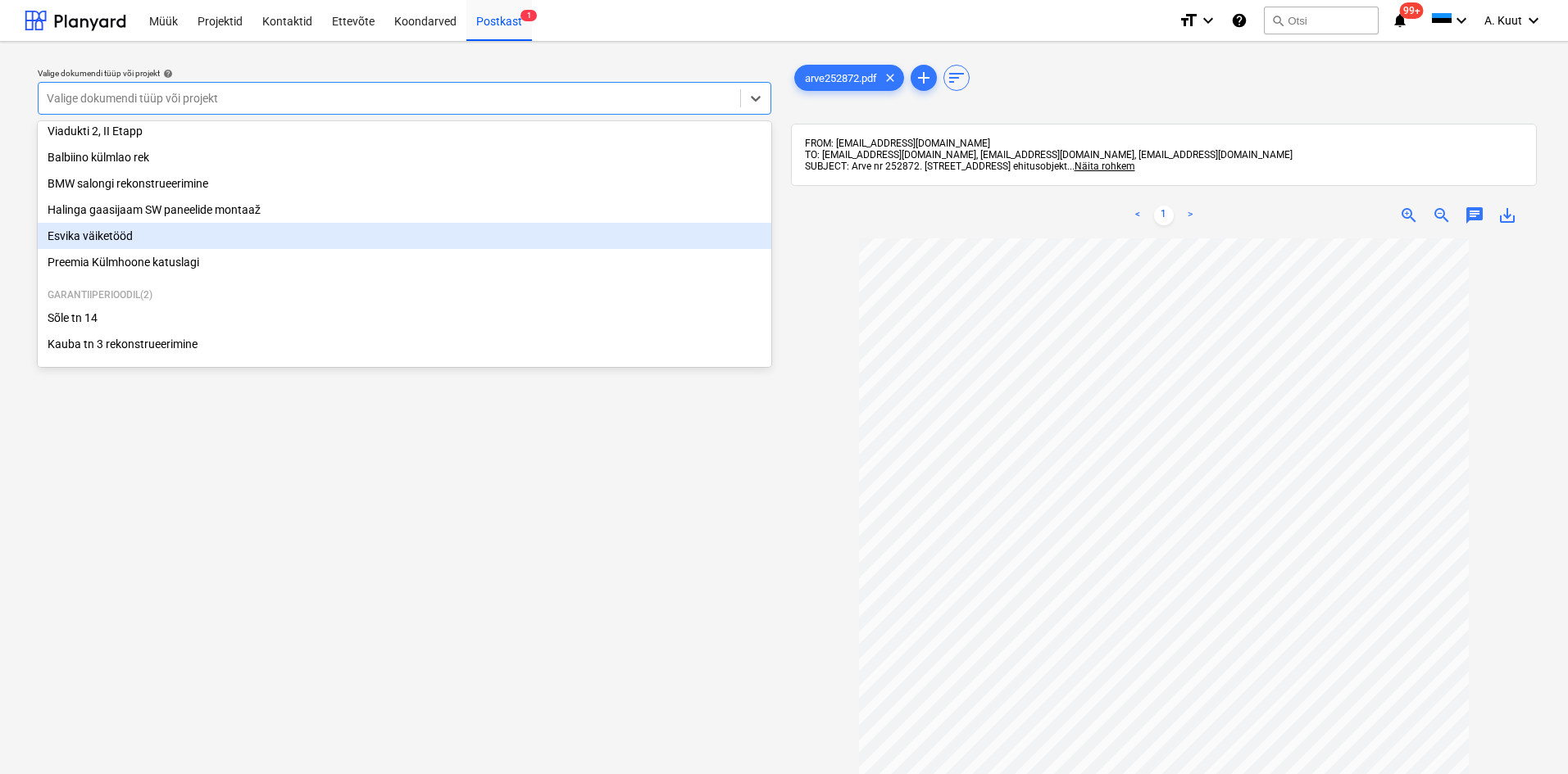
scroll to position [246, 0]
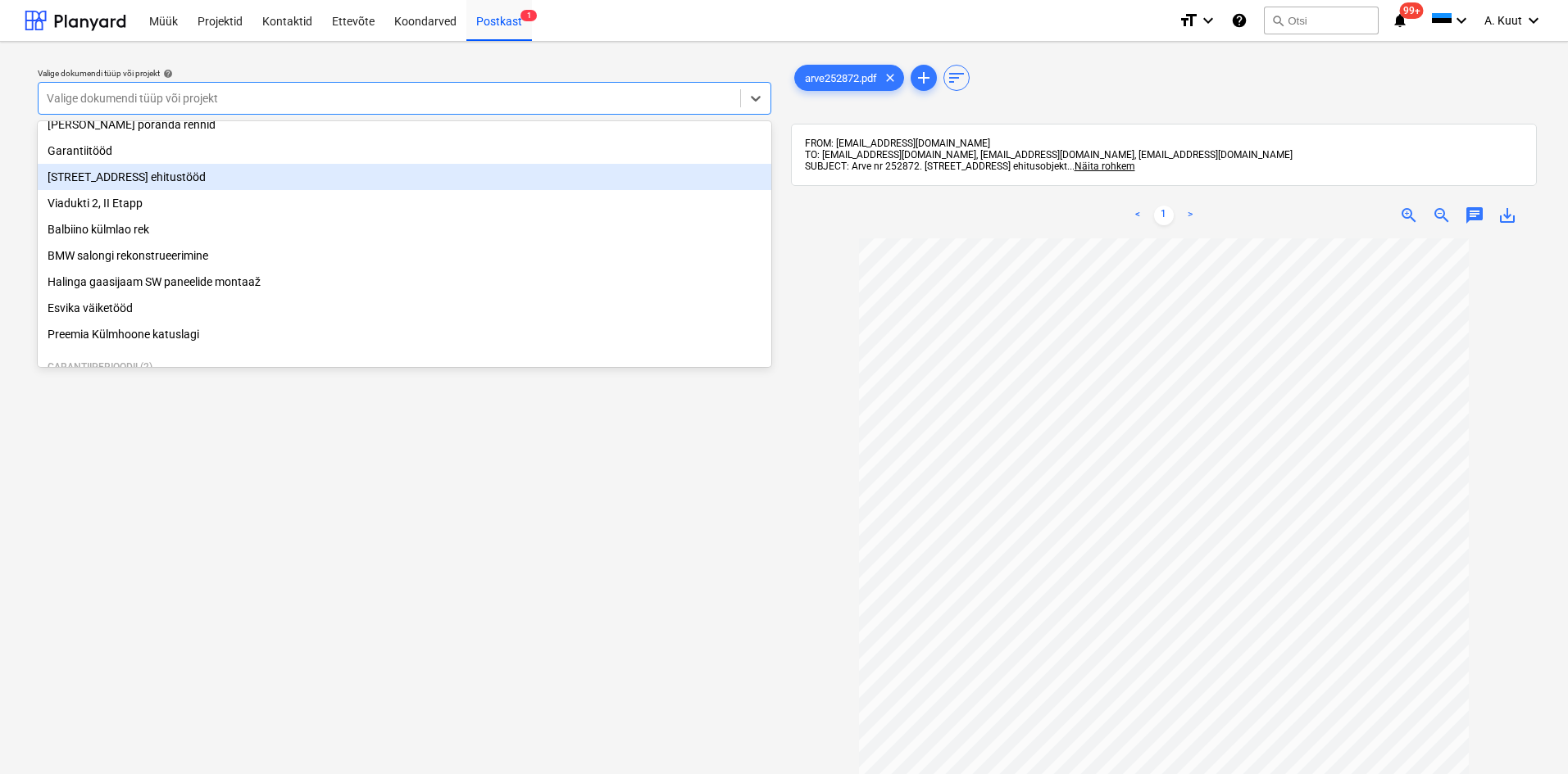
click at [112, 182] on div "[STREET_ADDRESS] ehitustööd" at bounding box center [404, 176] width 733 height 26
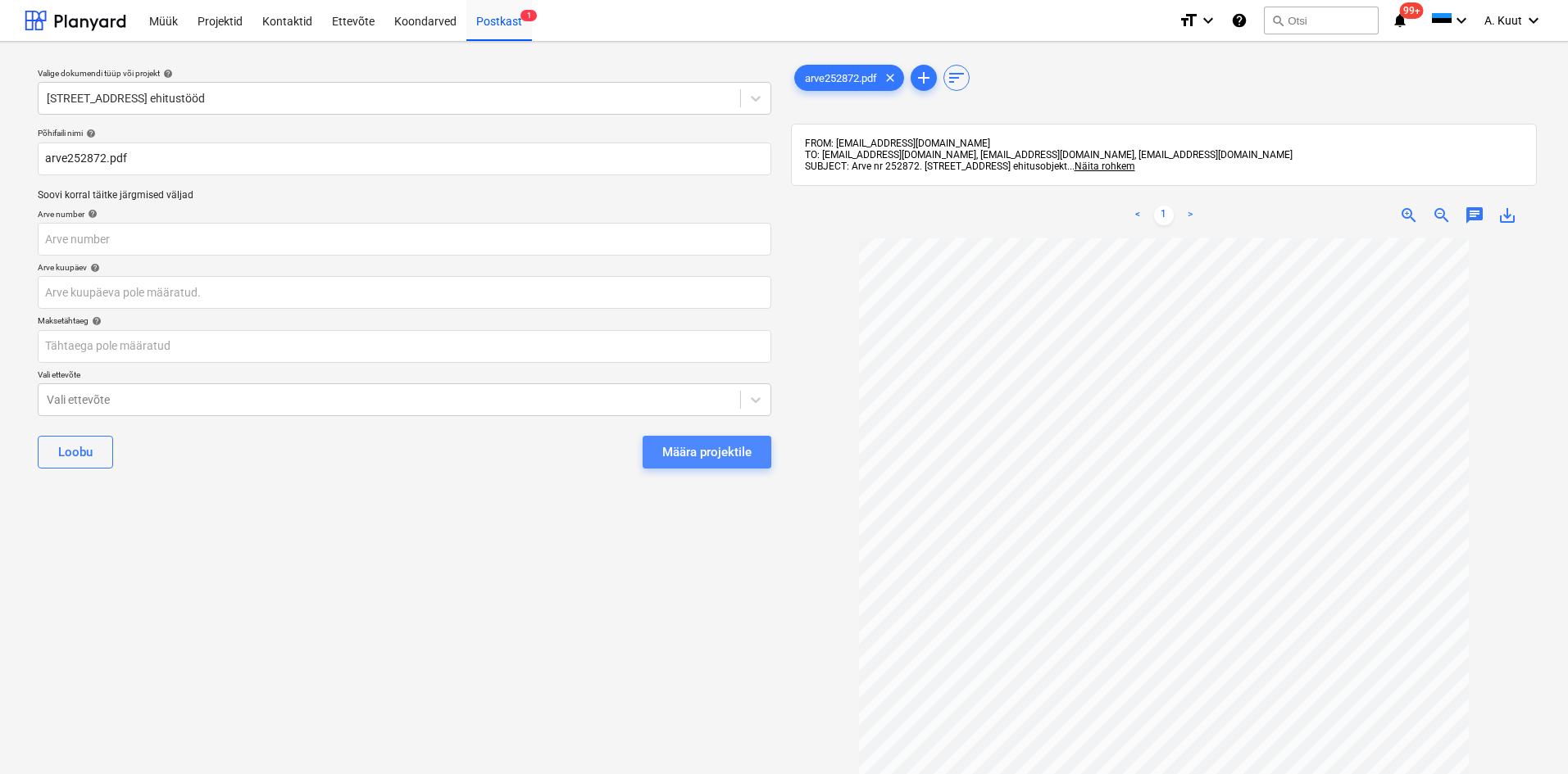
click at [704, 454] on div "Määra projektile" at bounding box center [706, 452] width 89 height 21
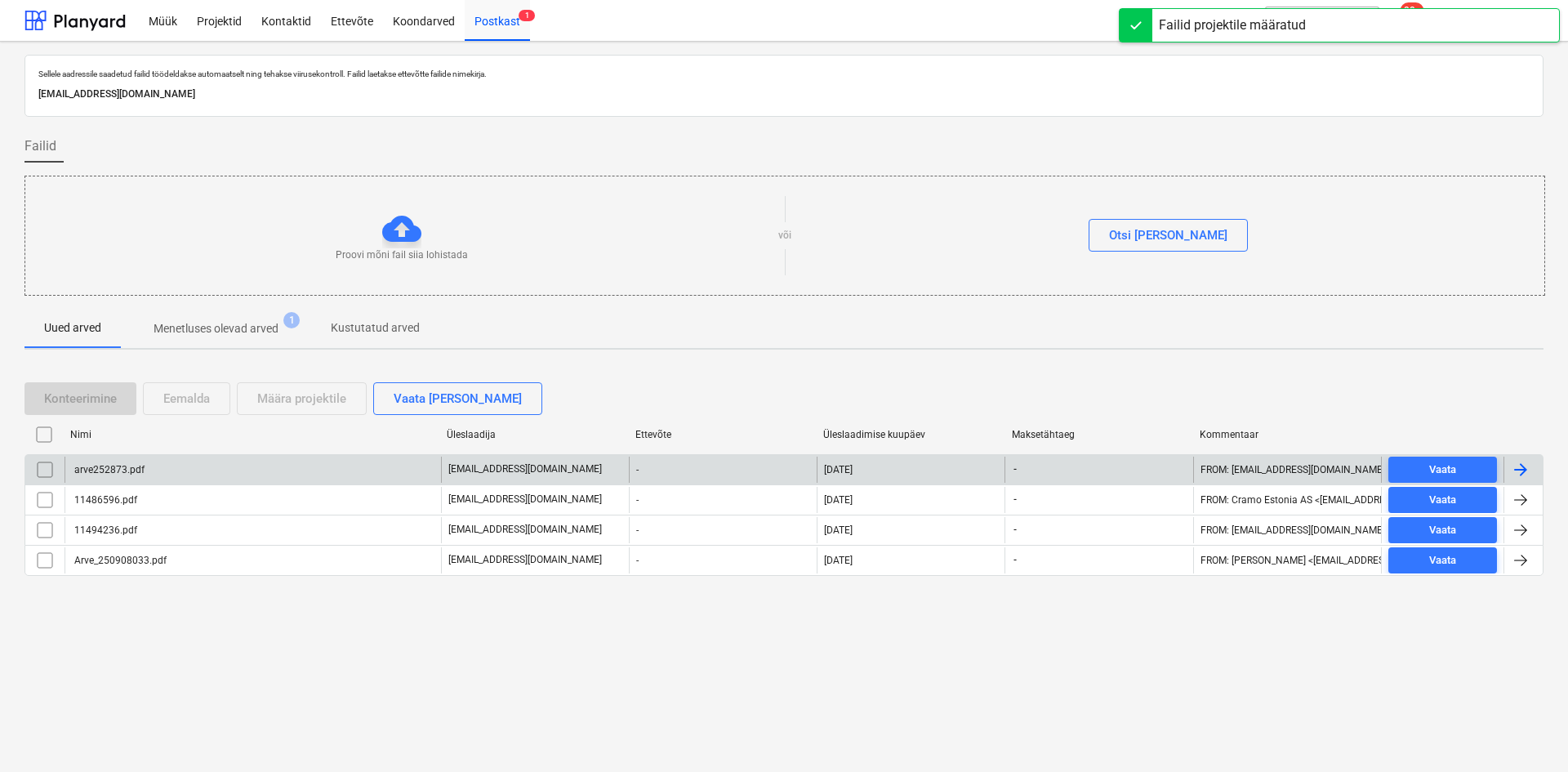
click at [135, 471] on div "arve252873.pdf" at bounding box center [108, 470] width 73 height 11
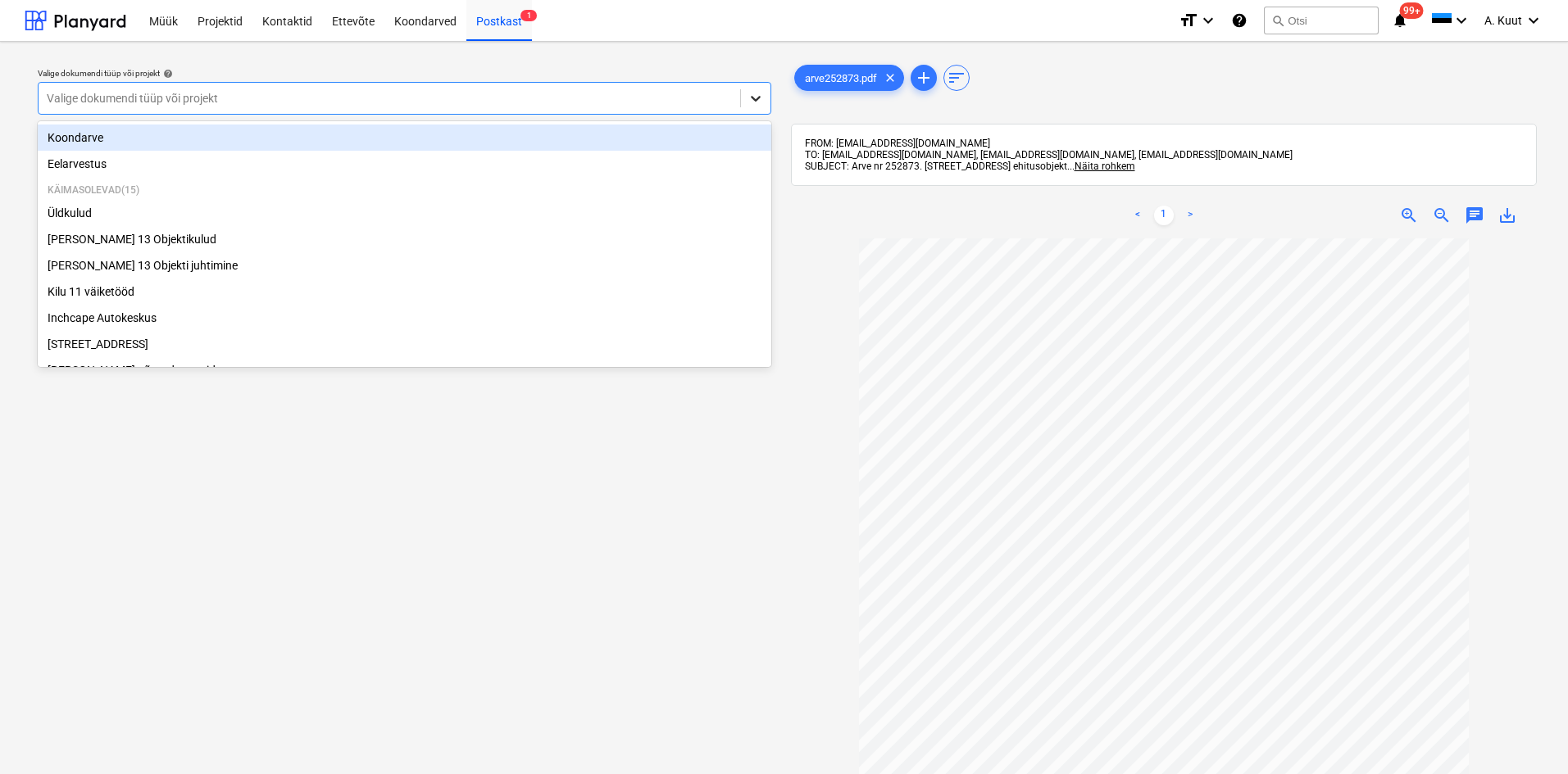
click at [749, 98] on icon at bounding box center [755, 98] width 16 height 16
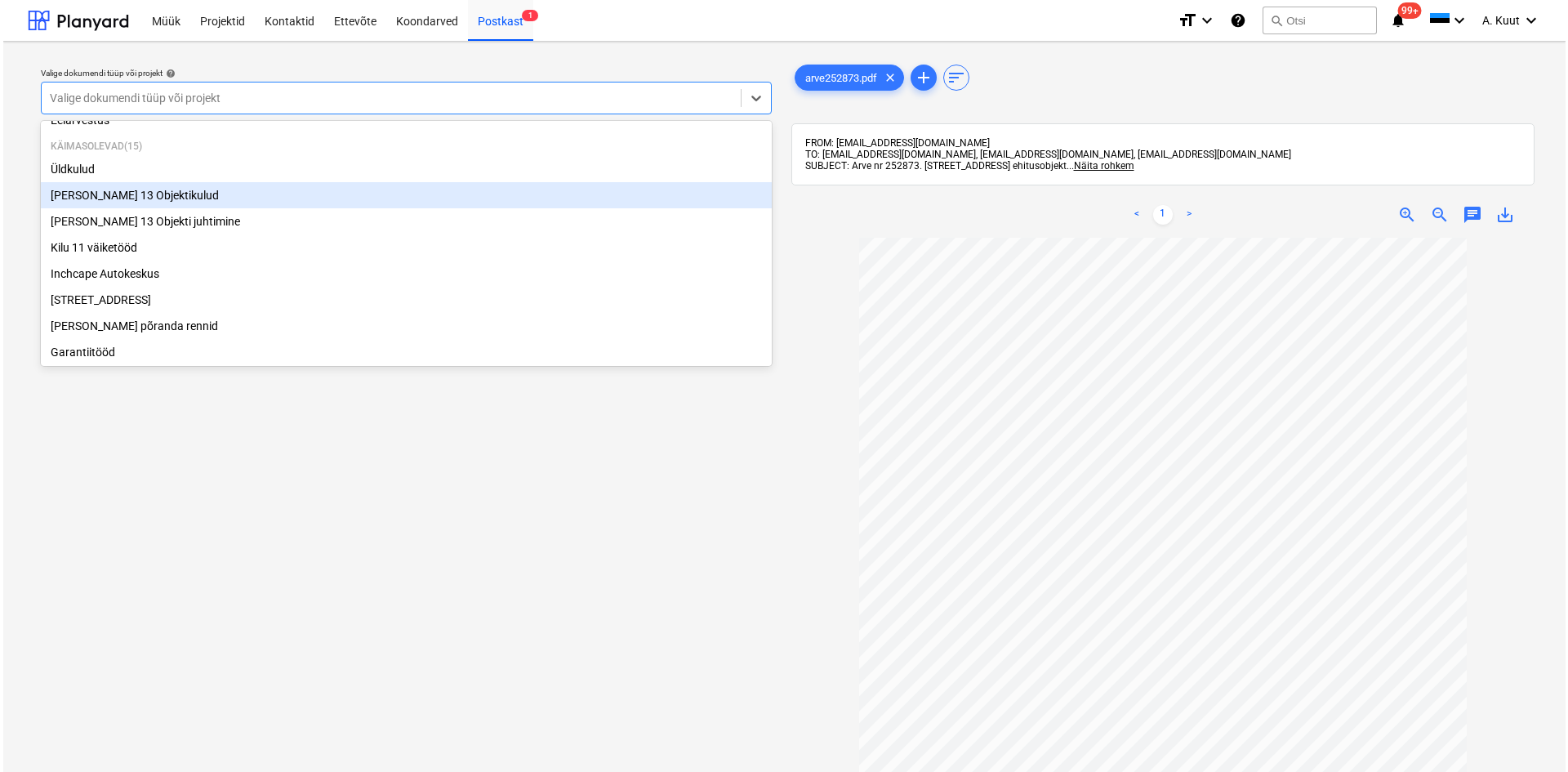
scroll to position [82, 0]
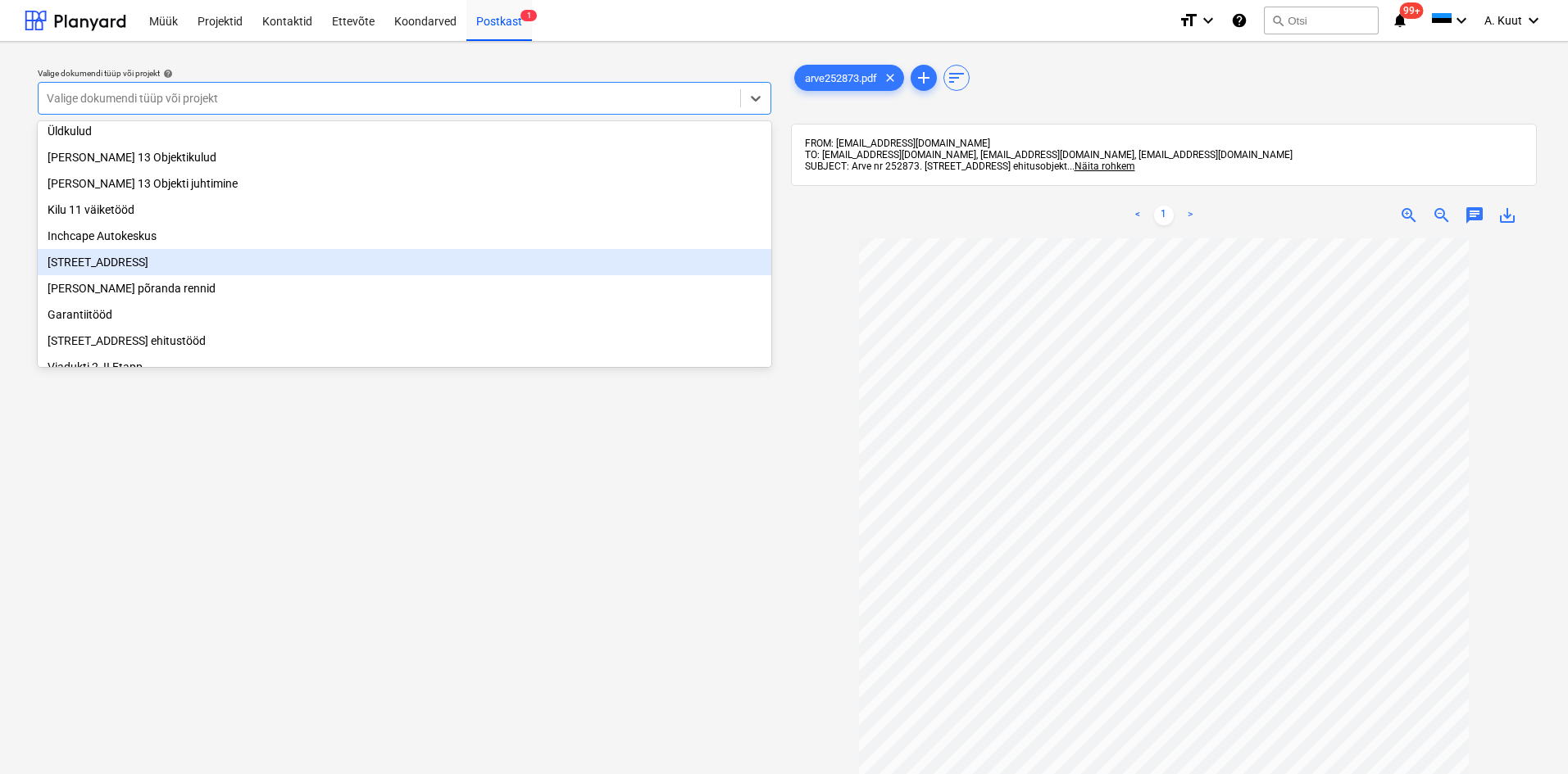
click at [92, 267] on div "[STREET_ADDRESS]" at bounding box center [404, 262] width 733 height 26
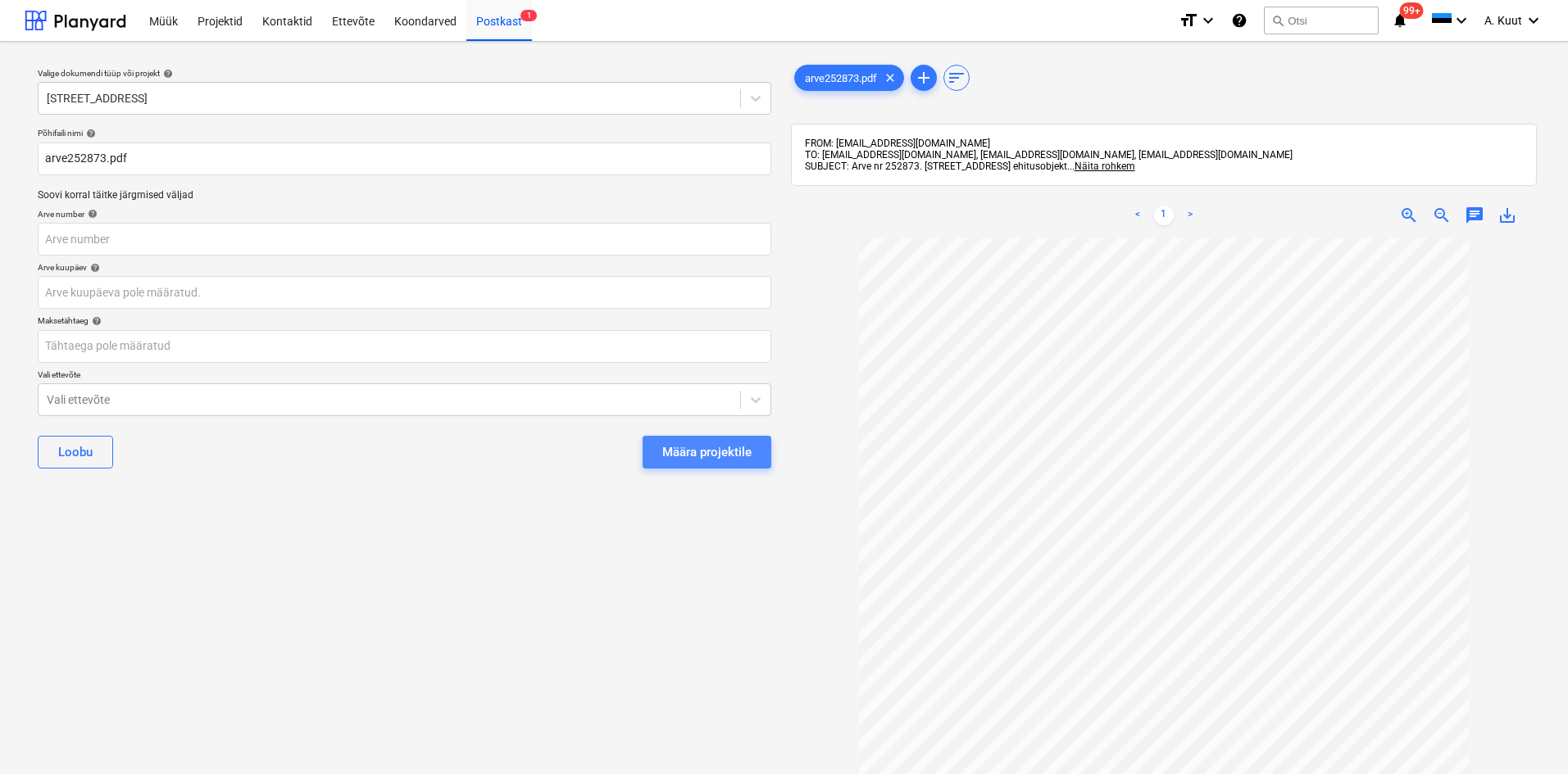
click at [711, 454] on div "Määra projektile" at bounding box center [706, 452] width 89 height 21
